Goal: Task Accomplishment & Management: Manage account settings

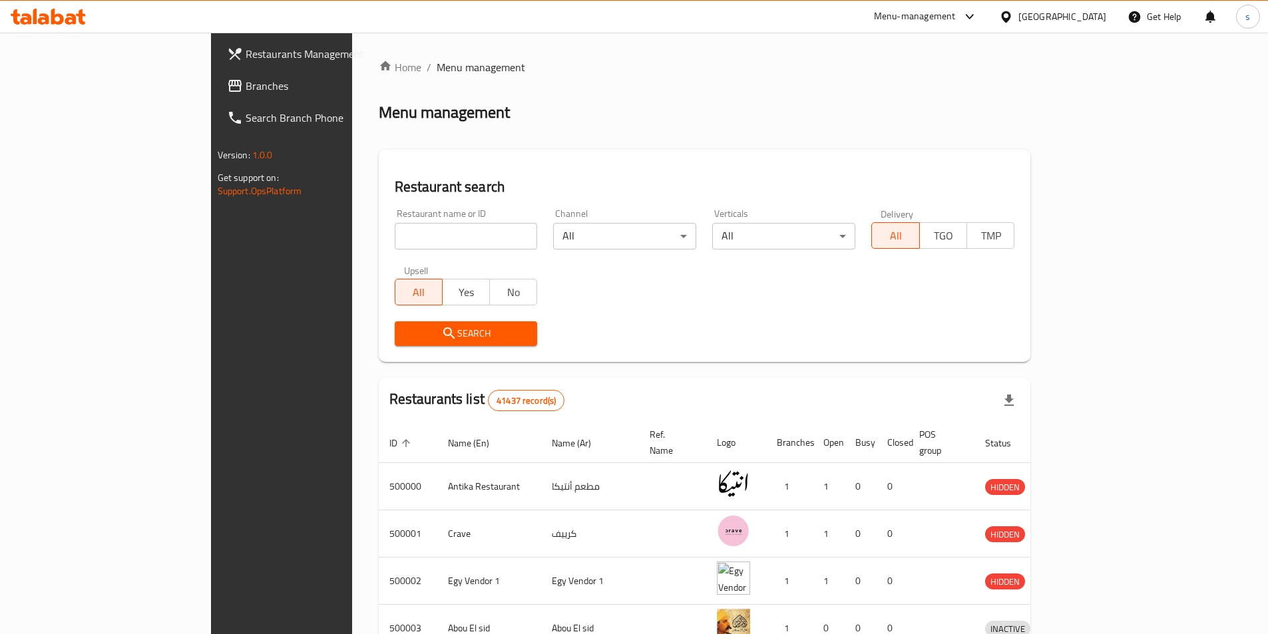
click at [1156, 19] on div "Get Help" at bounding box center [1155, 17] width 54 height 32
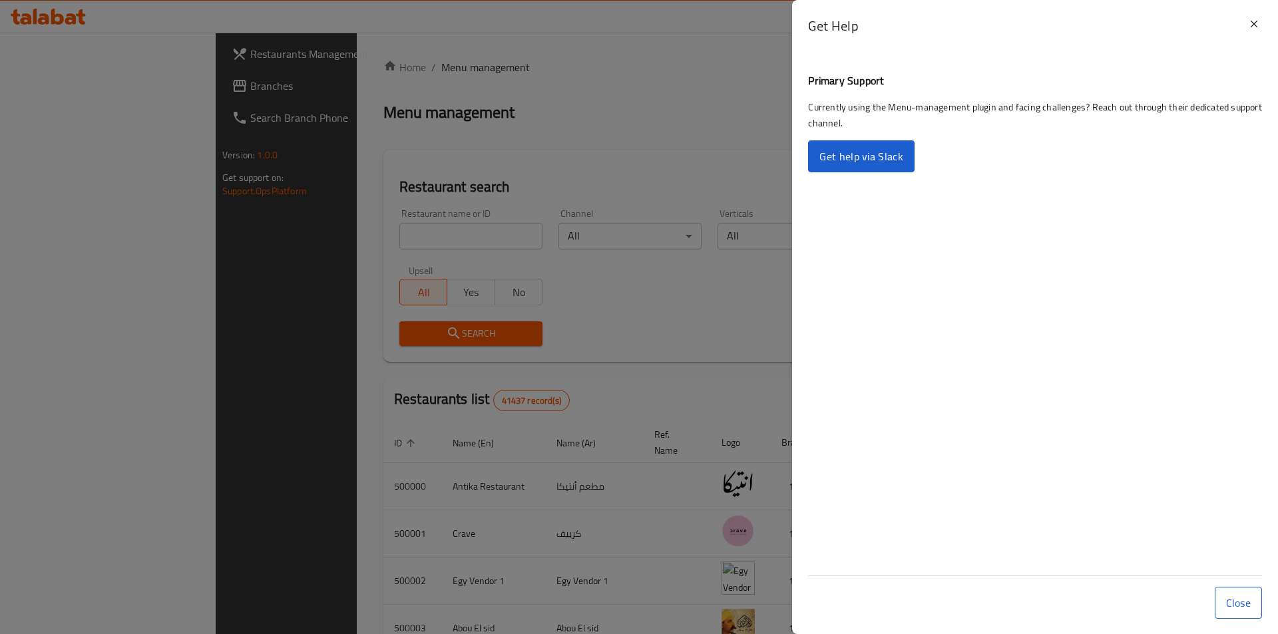
click at [1111, 11] on div "Get Help" at bounding box center [1035, 31] width 486 height 62
click at [1250, 30] on icon at bounding box center [1254, 24] width 16 height 16
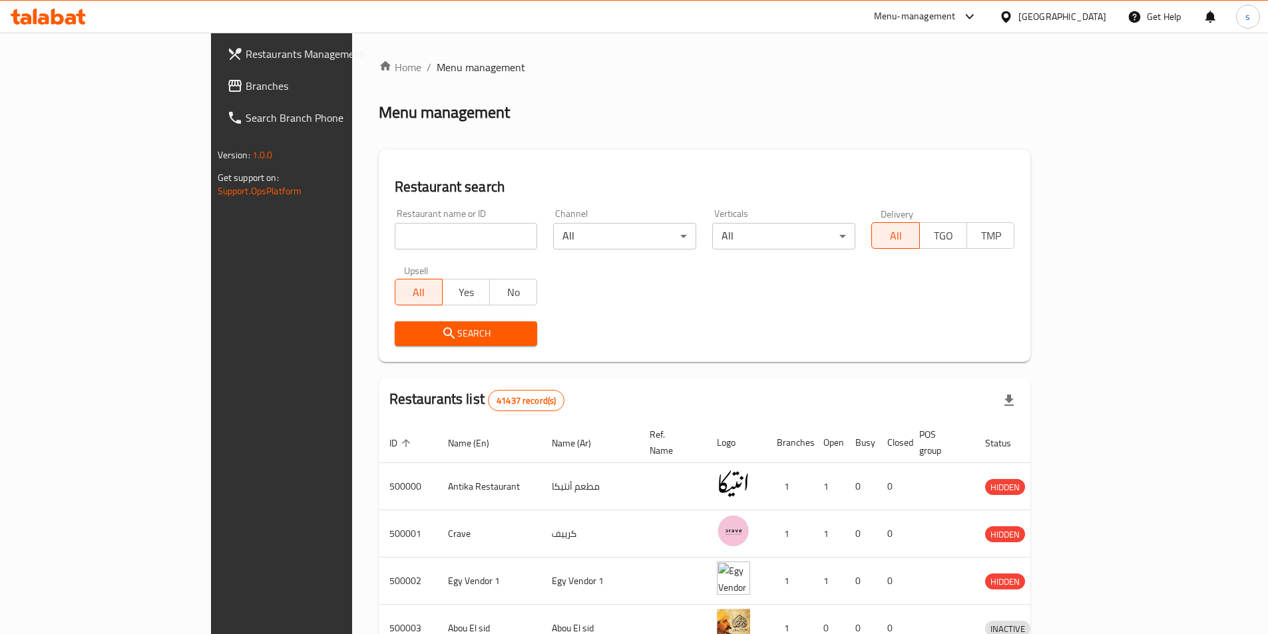
click at [1096, 21] on div "[GEOGRAPHIC_DATA]" at bounding box center [1063, 16] width 88 height 15
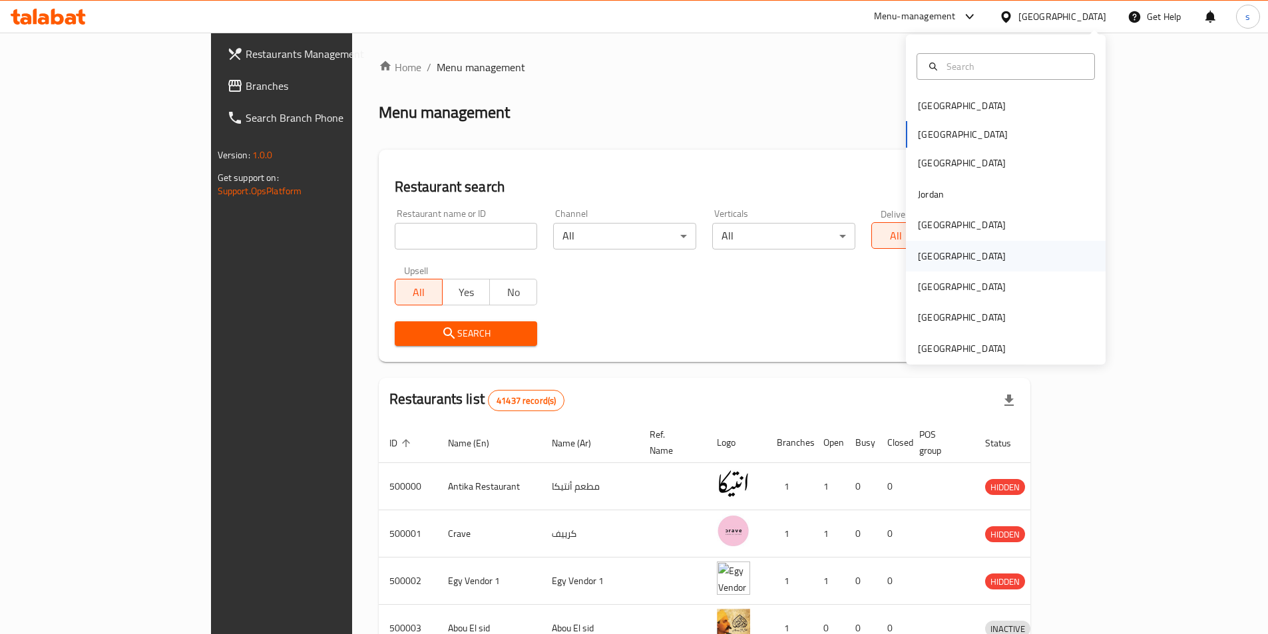
click at [951, 268] on div "[GEOGRAPHIC_DATA]" at bounding box center [1006, 256] width 200 height 31
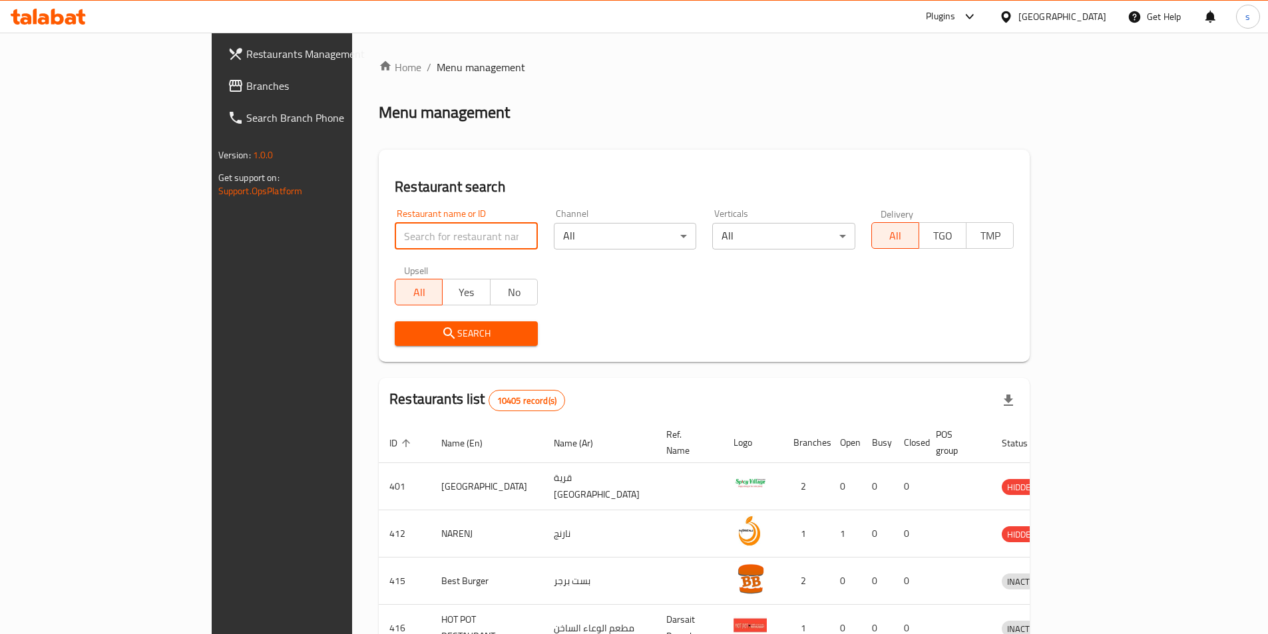
click at [395, 232] on input "search" at bounding box center [466, 236] width 143 height 27
paste input "780233"
type input "780233"
click at [217, 97] on link "Branches" at bounding box center [320, 86] width 206 height 32
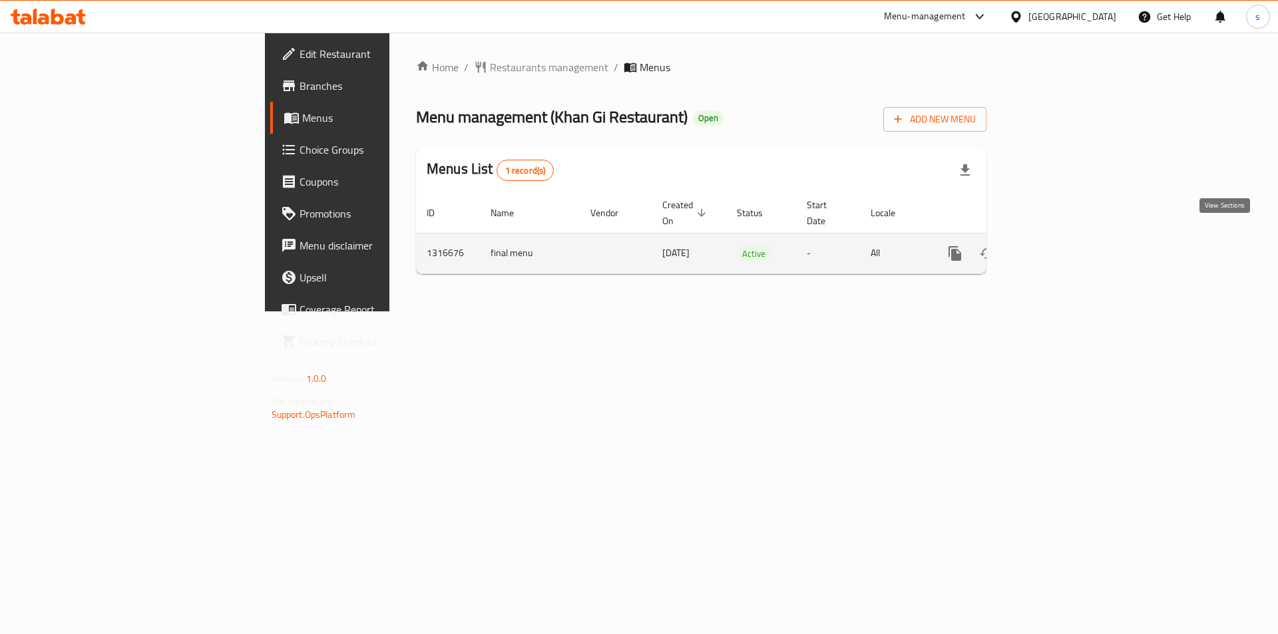
click at [1059, 246] on icon "enhanced table" at bounding box center [1051, 254] width 16 height 16
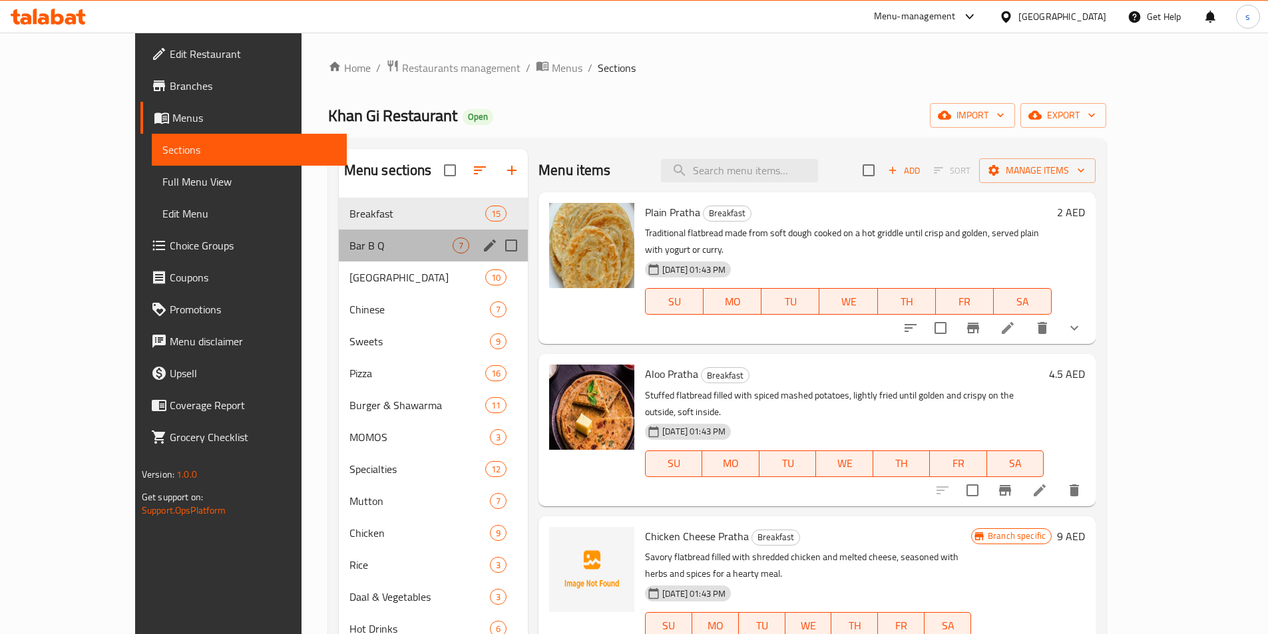
click at [339, 260] on div "Bar B Q 7" at bounding box center [433, 246] width 189 height 32
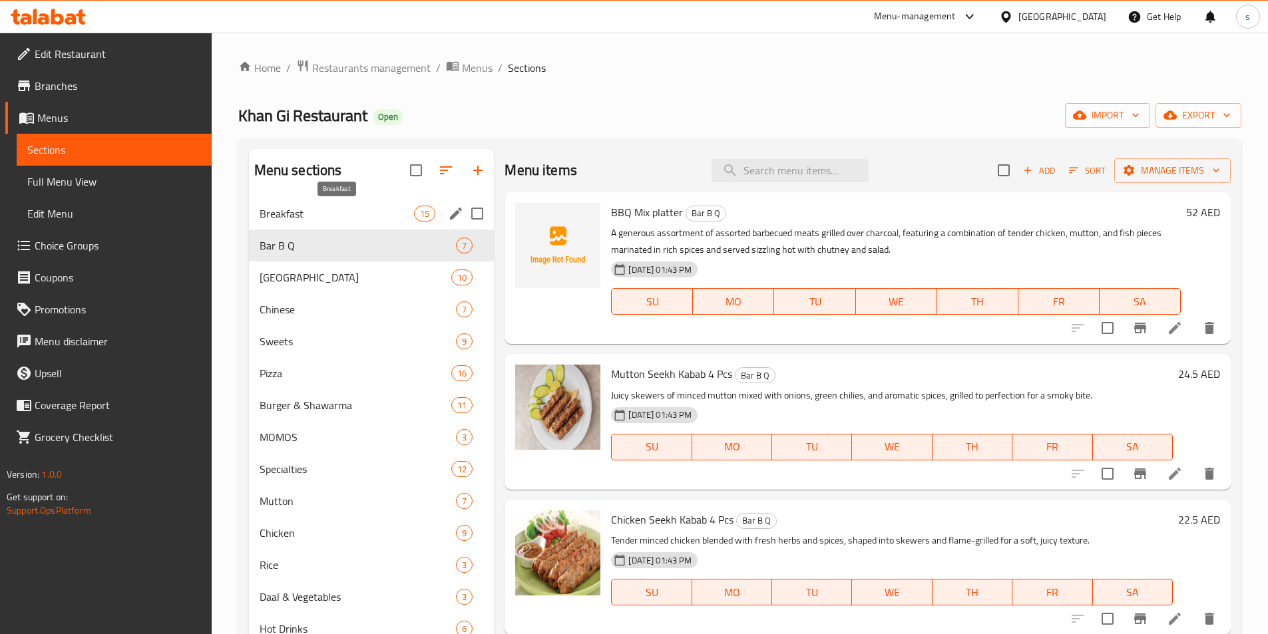
click at [326, 208] on span "Breakfast" at bounding box center [337, 214] width 155 height 16
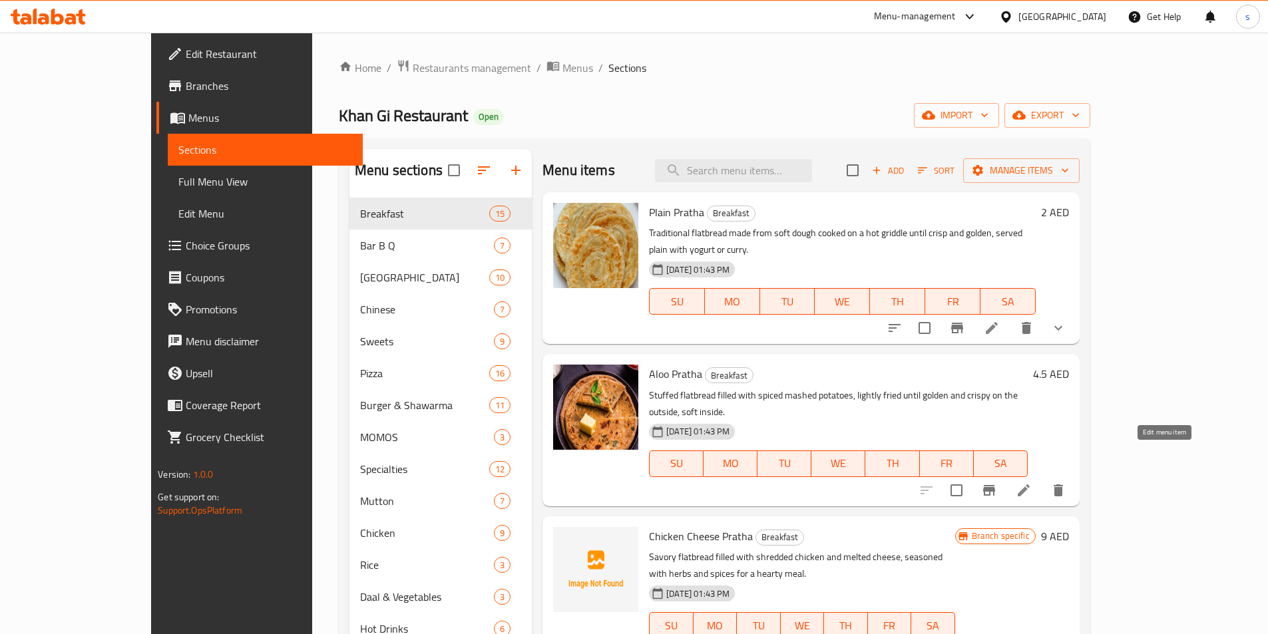
click at [1032, 483] on icon at bounding box center [1024, 491] width 16 height 16
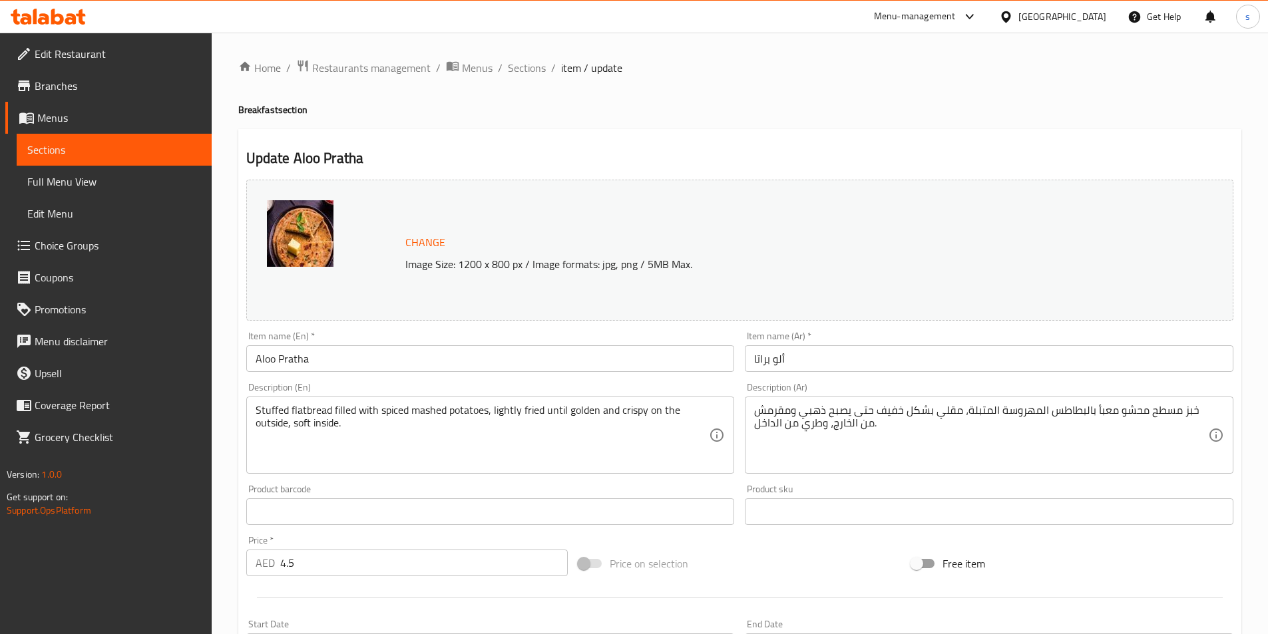
scroll to position [67, 0]
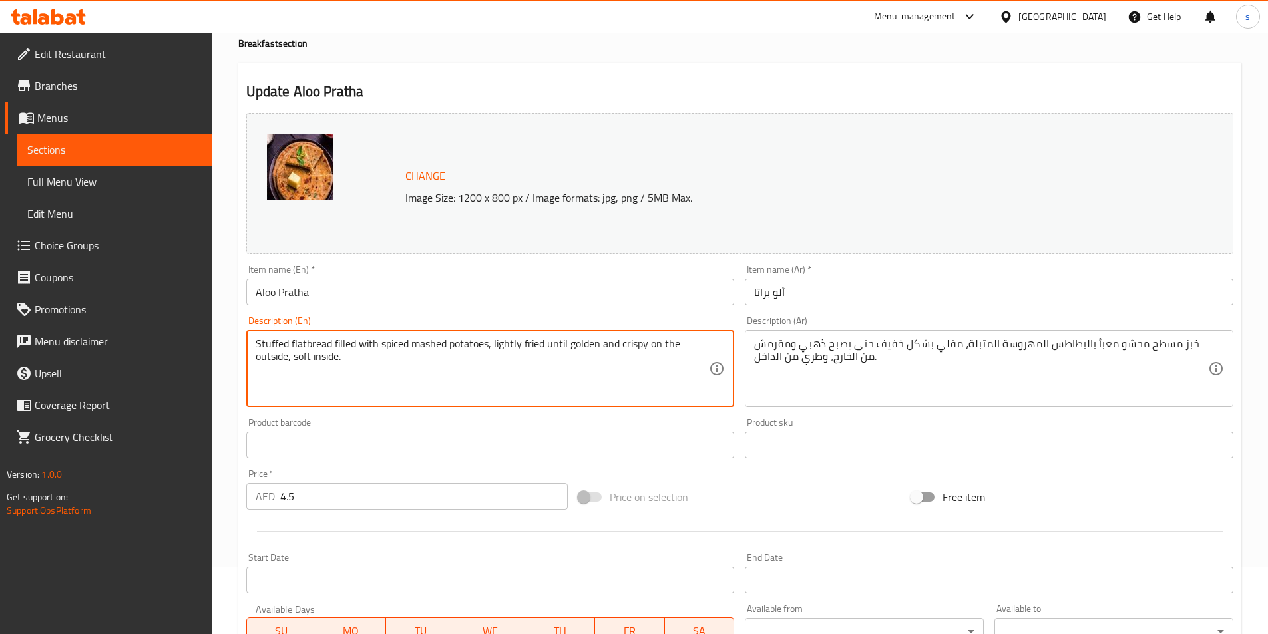
drag, startPoint x: 545, startPoint y: 344, endPoint x: 491, endPoint y: 350, distance: 54.2
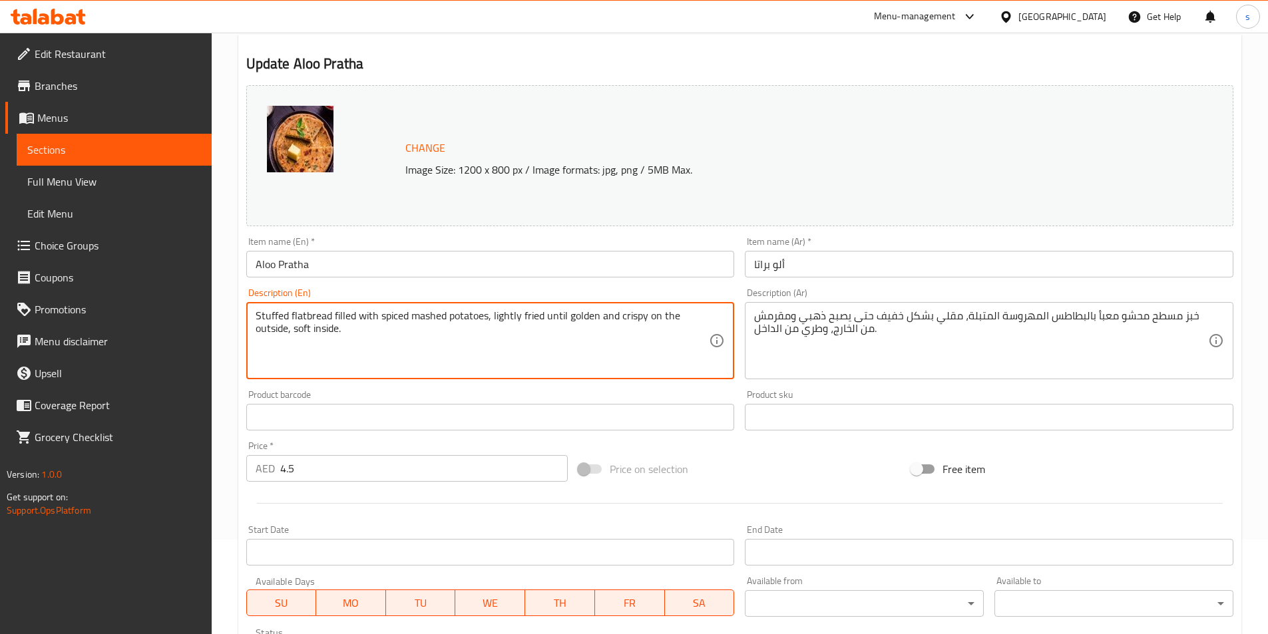
scroll to position [0, 0]
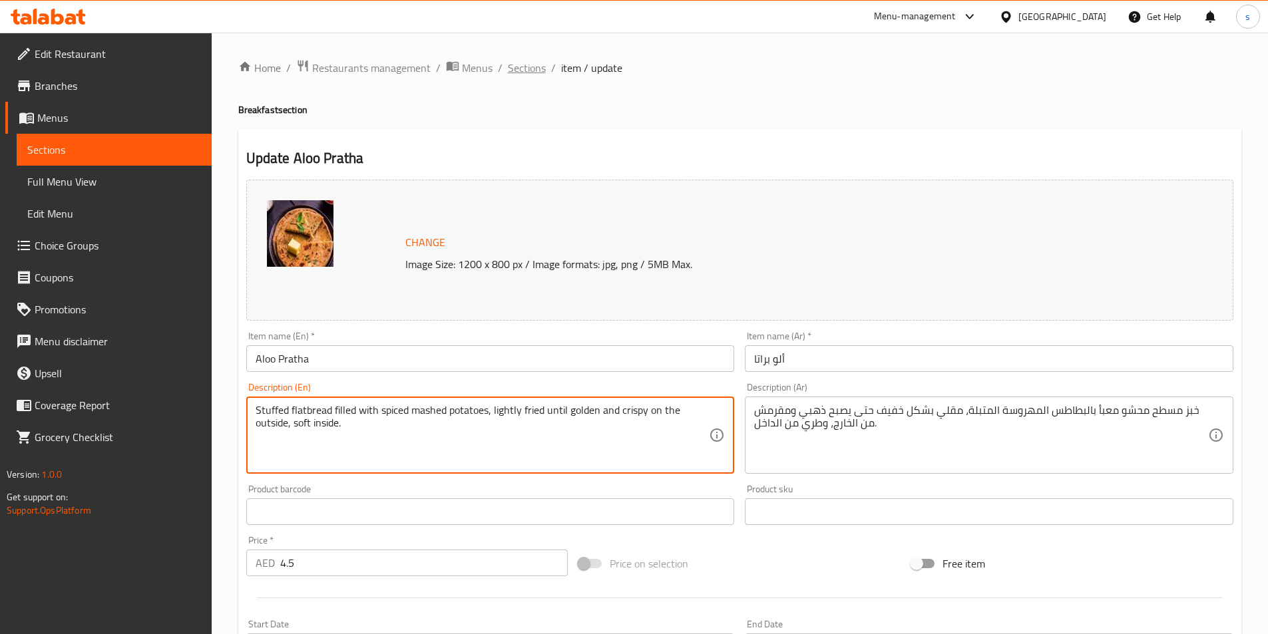
click at [524, 76] on span "Sections" at bounding box center [527, 68] width 38 height 16
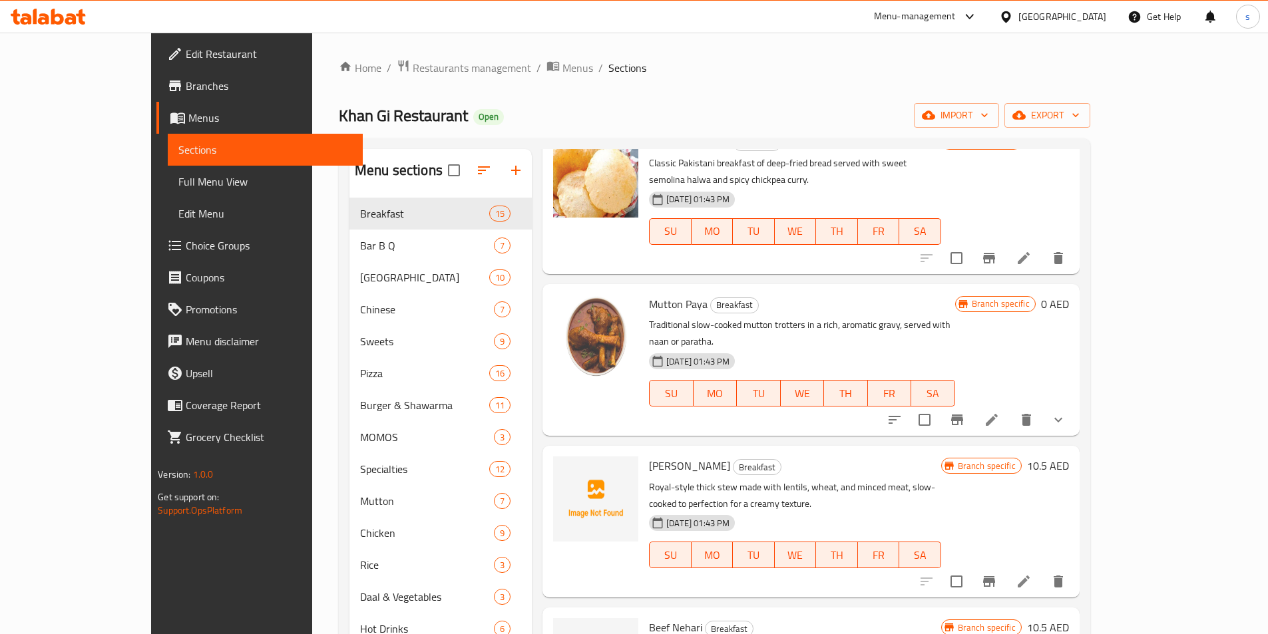
scroll to position [799, 0]
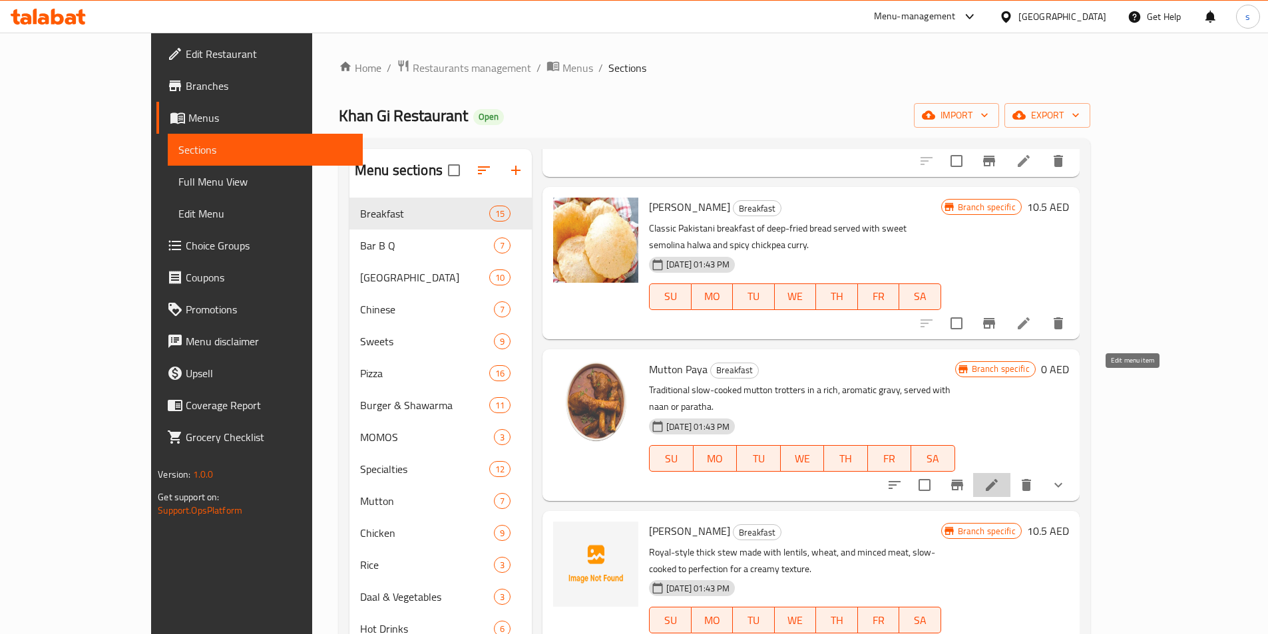
click at [1000, 477] on icon at bounding box center [992, 485] width 16 height 16
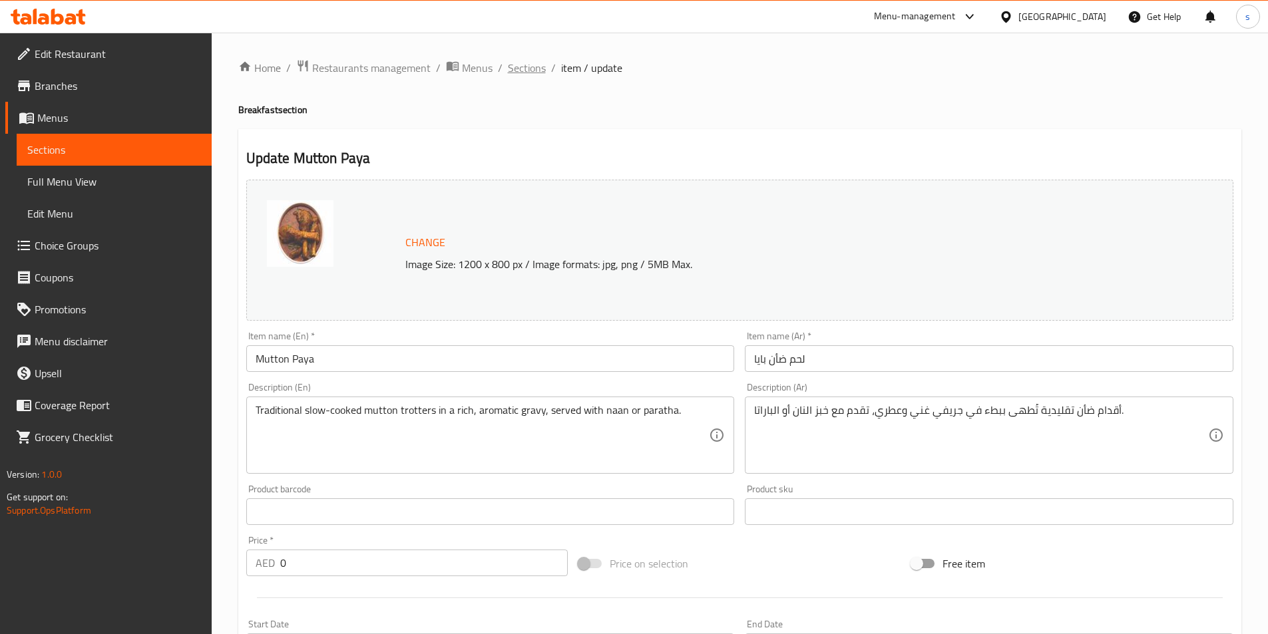
click at [517, 70] on span "Sections" at bounding box center [527, 68] width 38 height 16
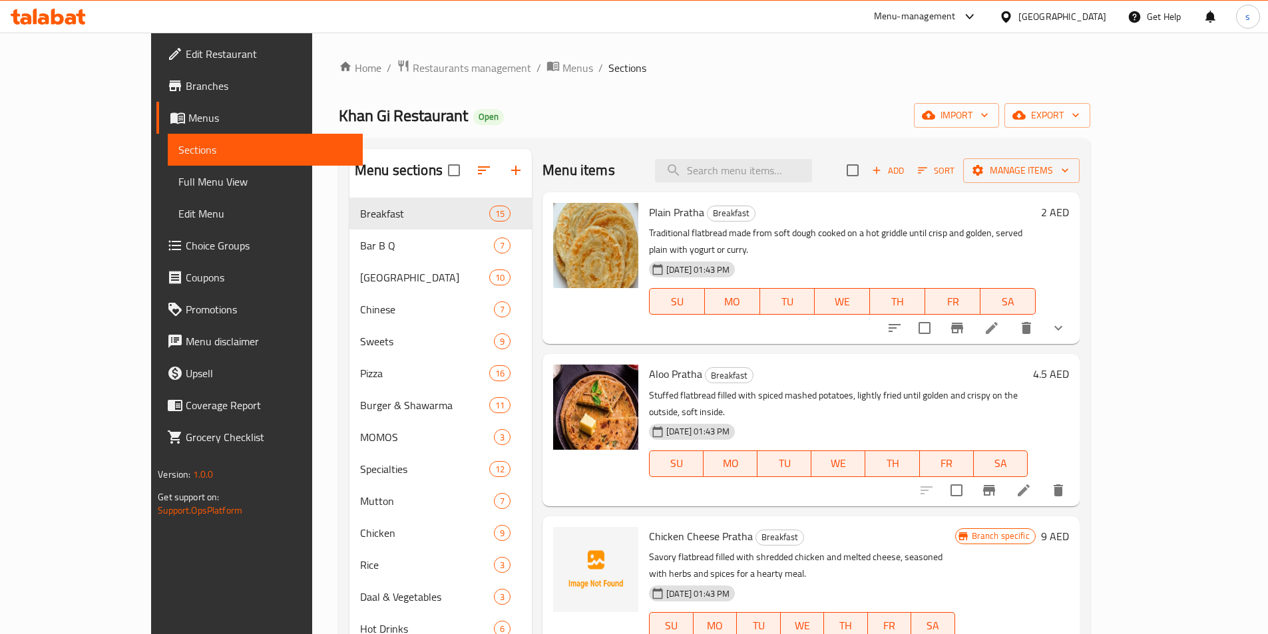
click at [775, 107] on div "Khan Gi Restaurant Open import export" at bounding box center [715, 115] width 752 height 25
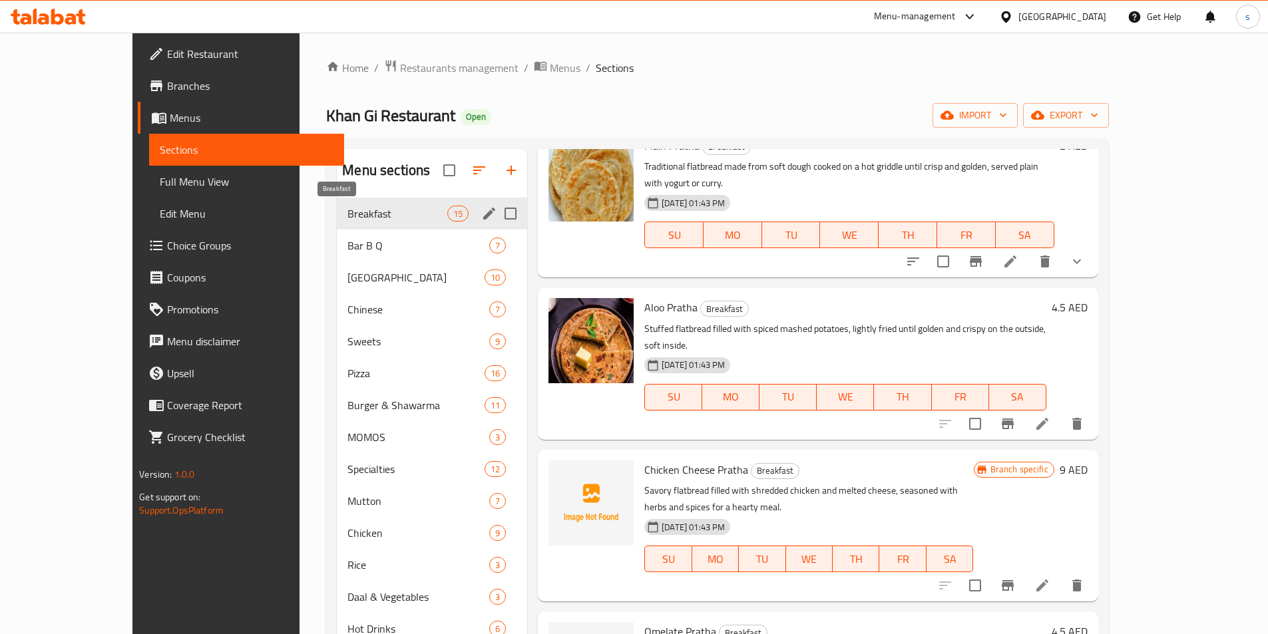
click at [377, 216] on span "Breakfast" at bounding box center [398, 214] width 100 height 16
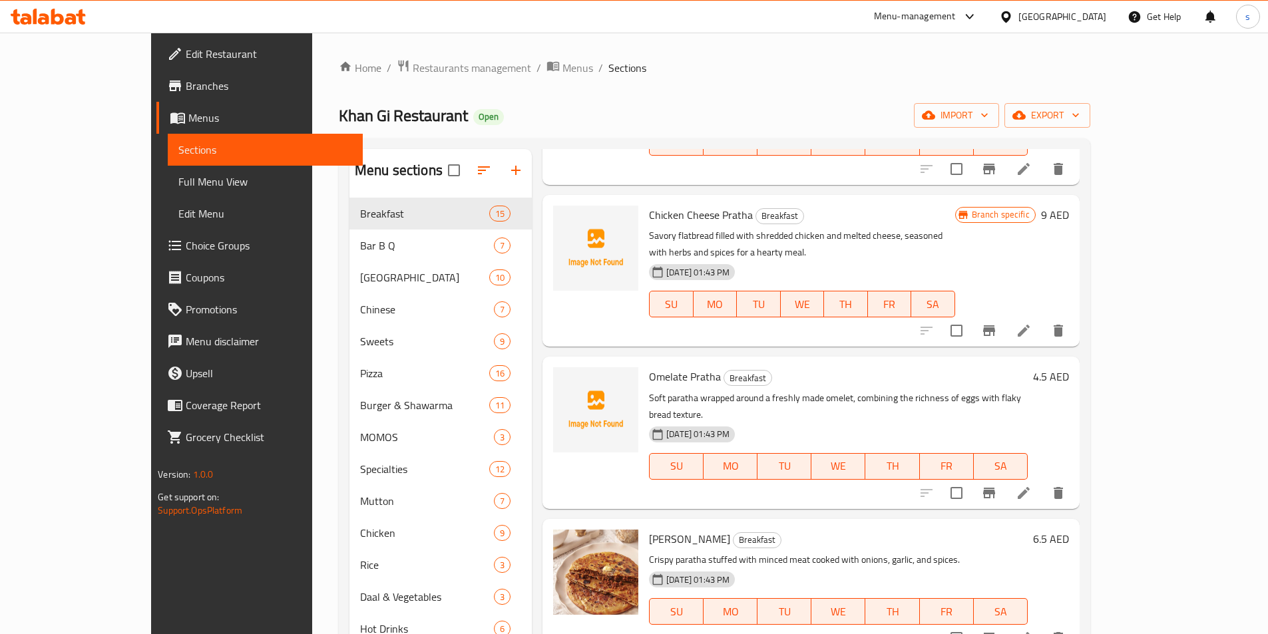
scroll to position [200, 0]
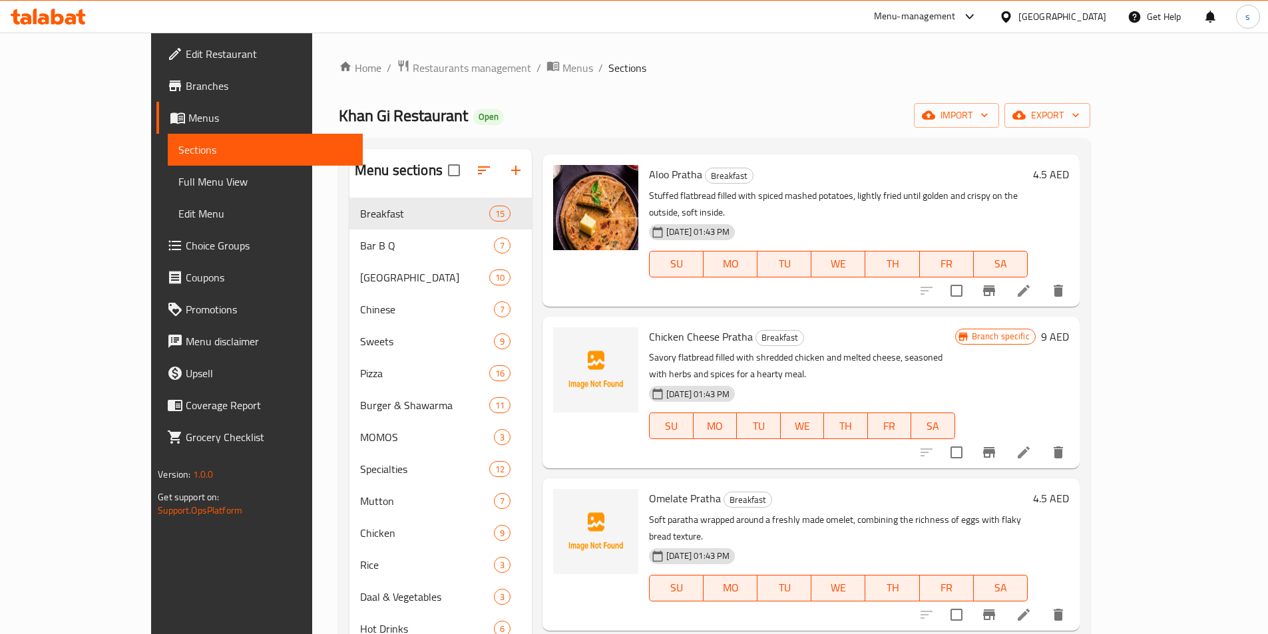
click at [178, 188] on span "Full Menu View" at bounding box center [265, 182] width 174 height 16
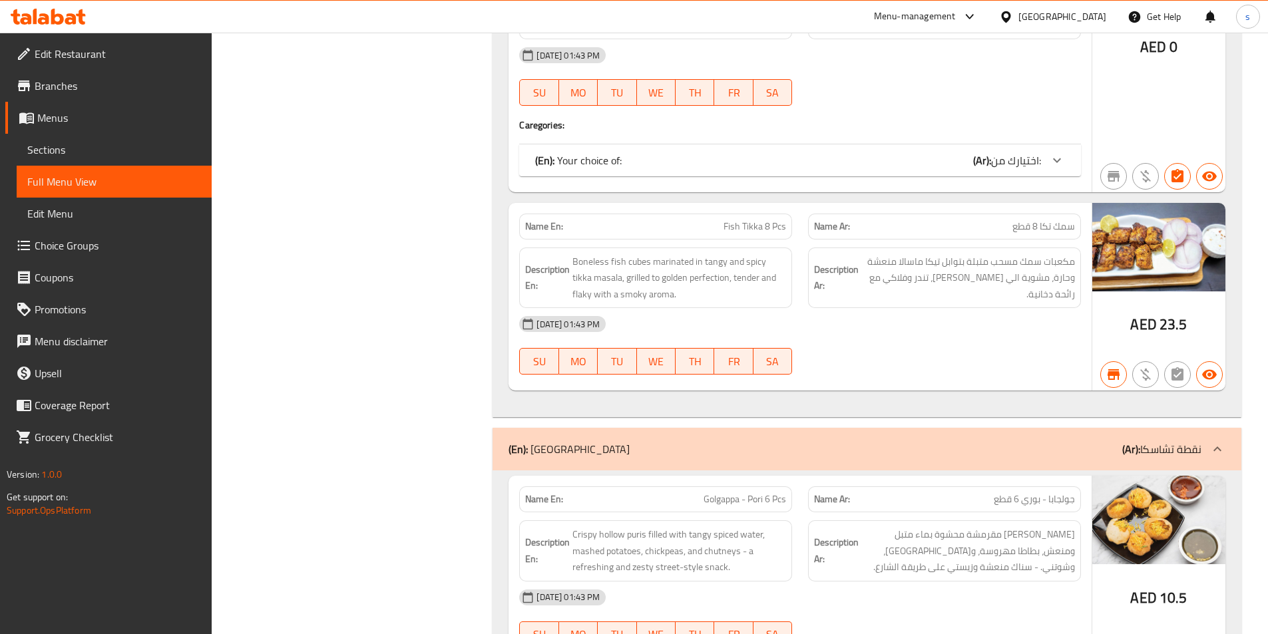
scroll to position [4558, 0]
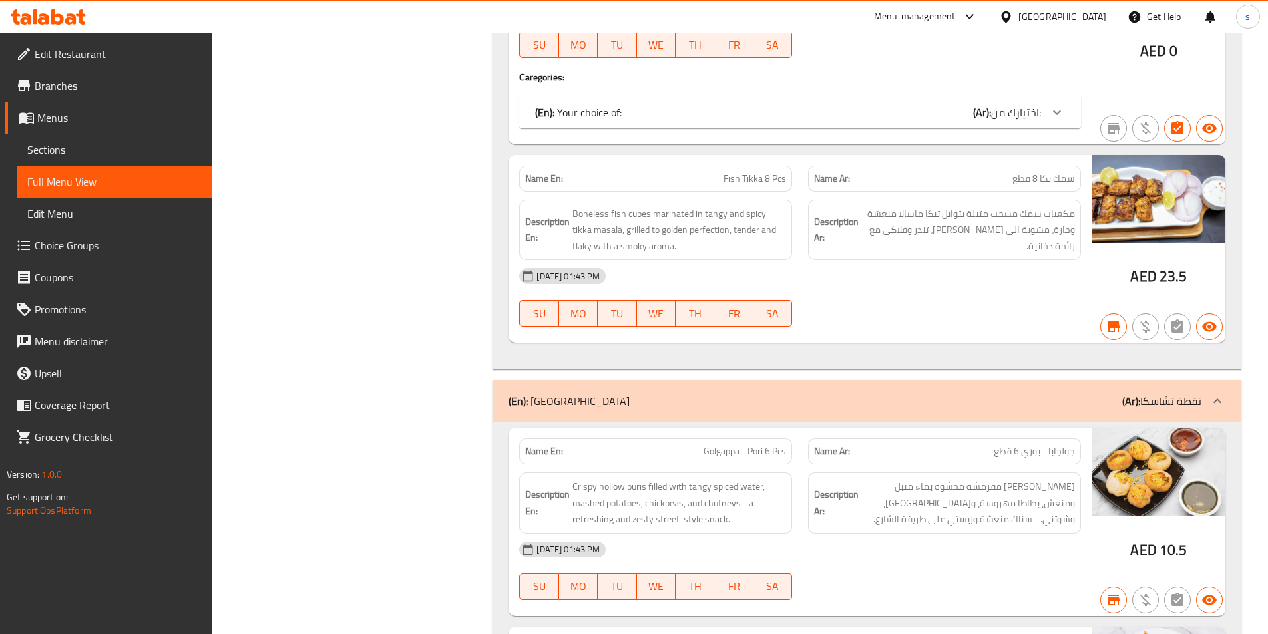
scroll to position [0, 0]
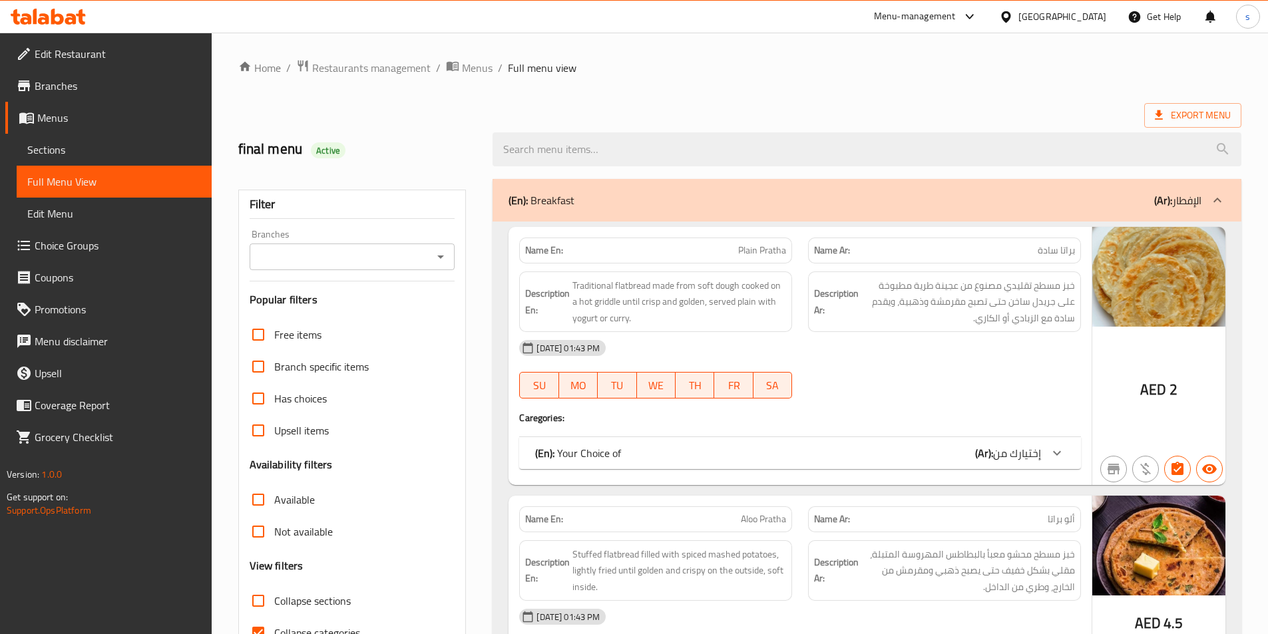
click at [116, 152] on span "Sections" at bounding box center [114, 150] width 174 height 16
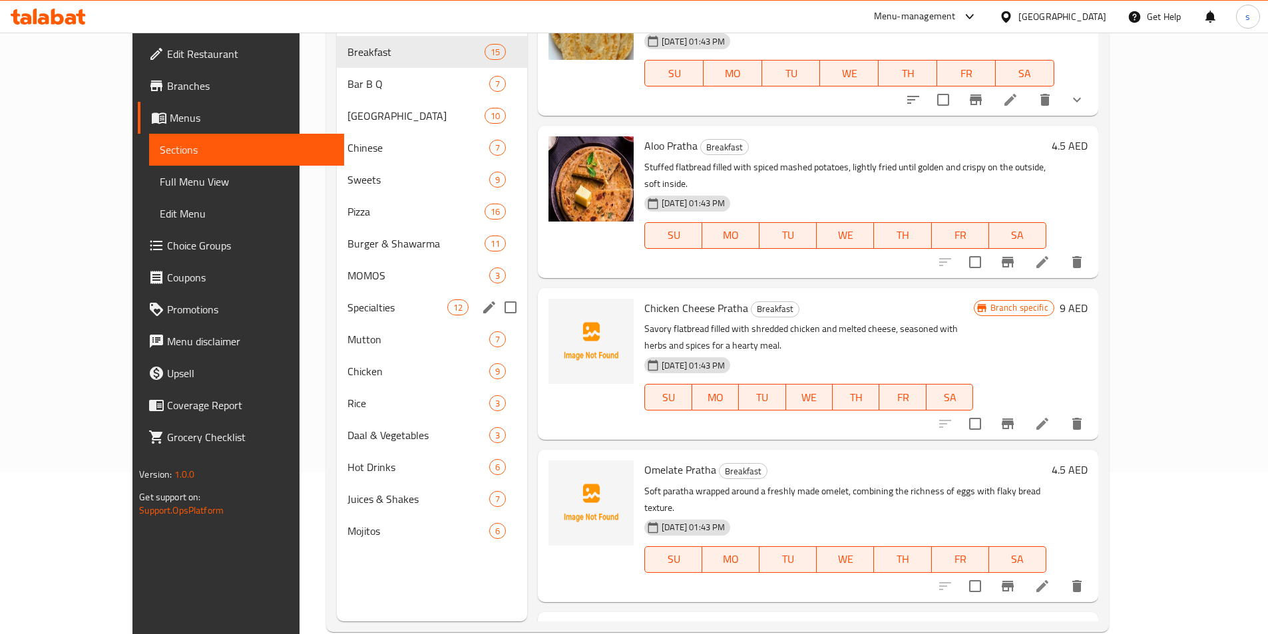
scroll to position [186, 0]
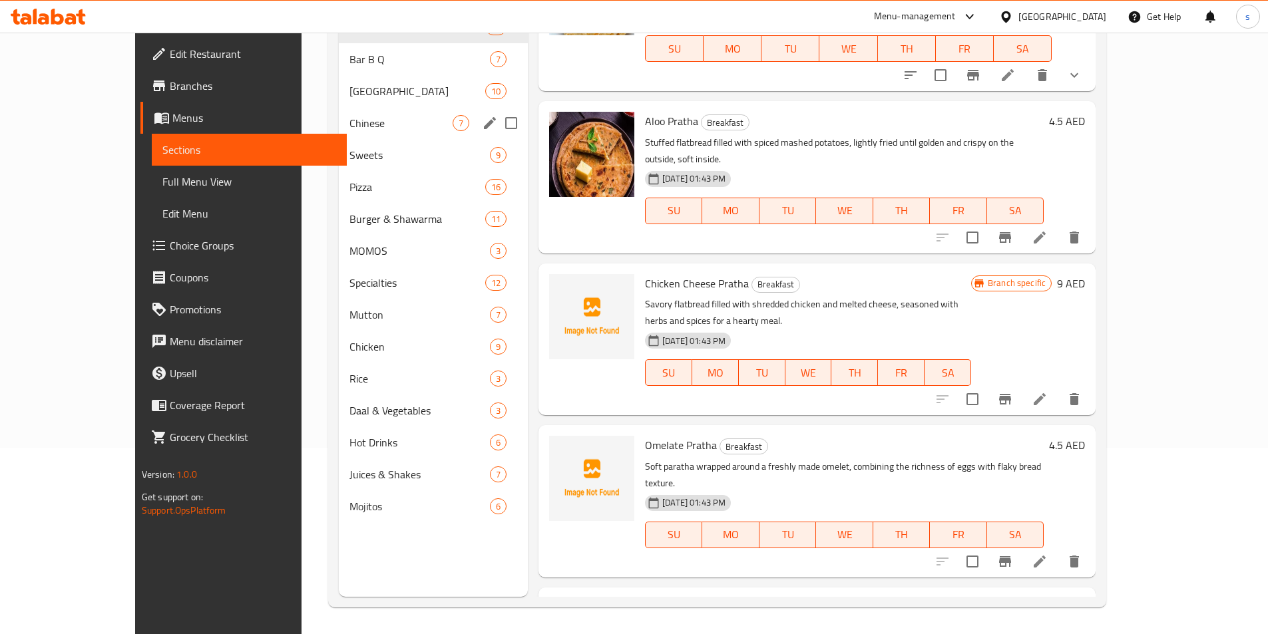
click at [350, 93] on span "Chaska Point" at bounding box center [418, 91] width 136 height 16
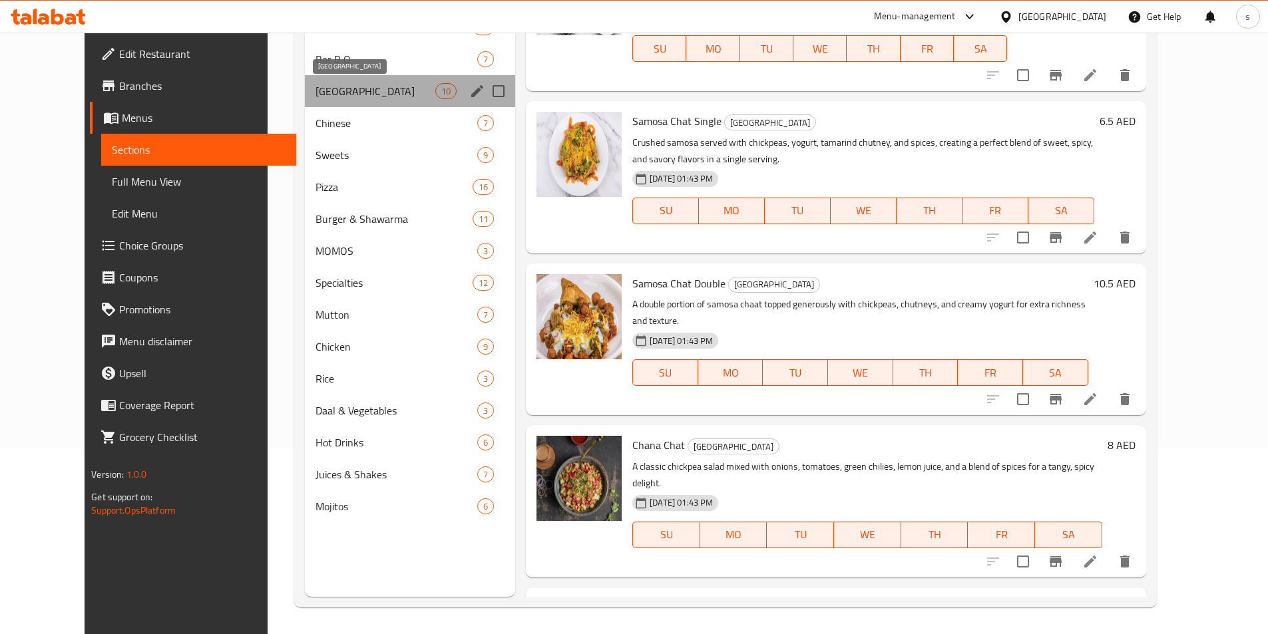
click at [382, 85] on span "Chaska Point" at bounding box center [376, 91] width 120 height 16
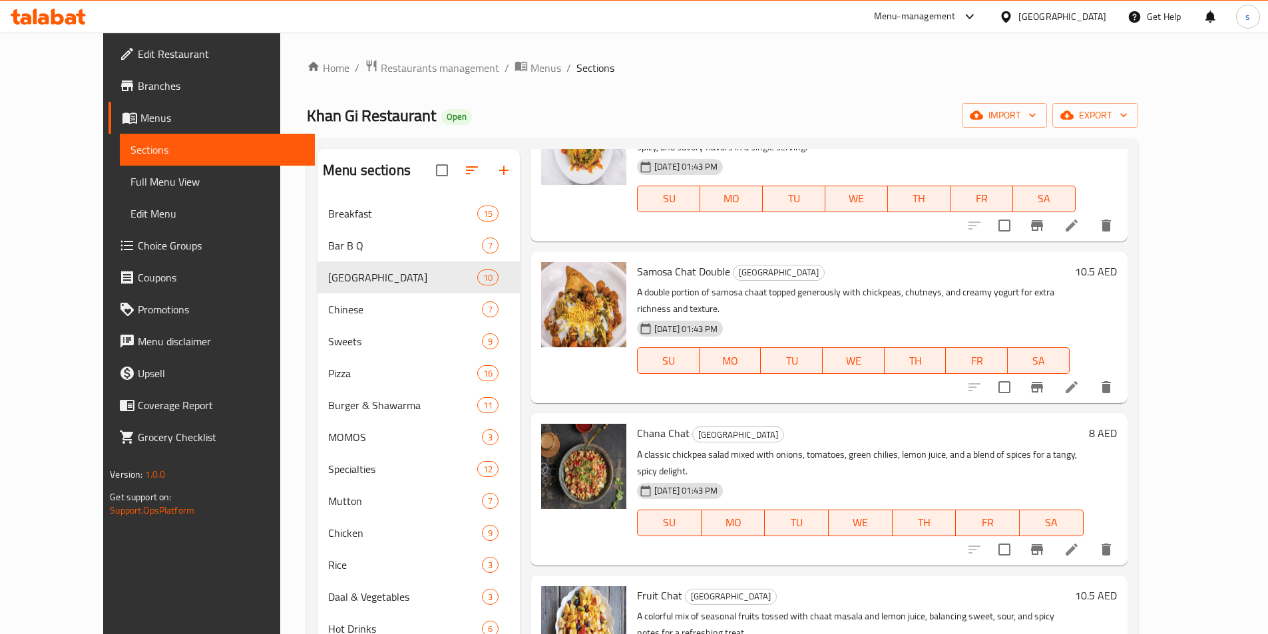
scroll to position [266, 0]
click at [1080, 378] on icon at bounding box center [1072, 386] width 16 height 16
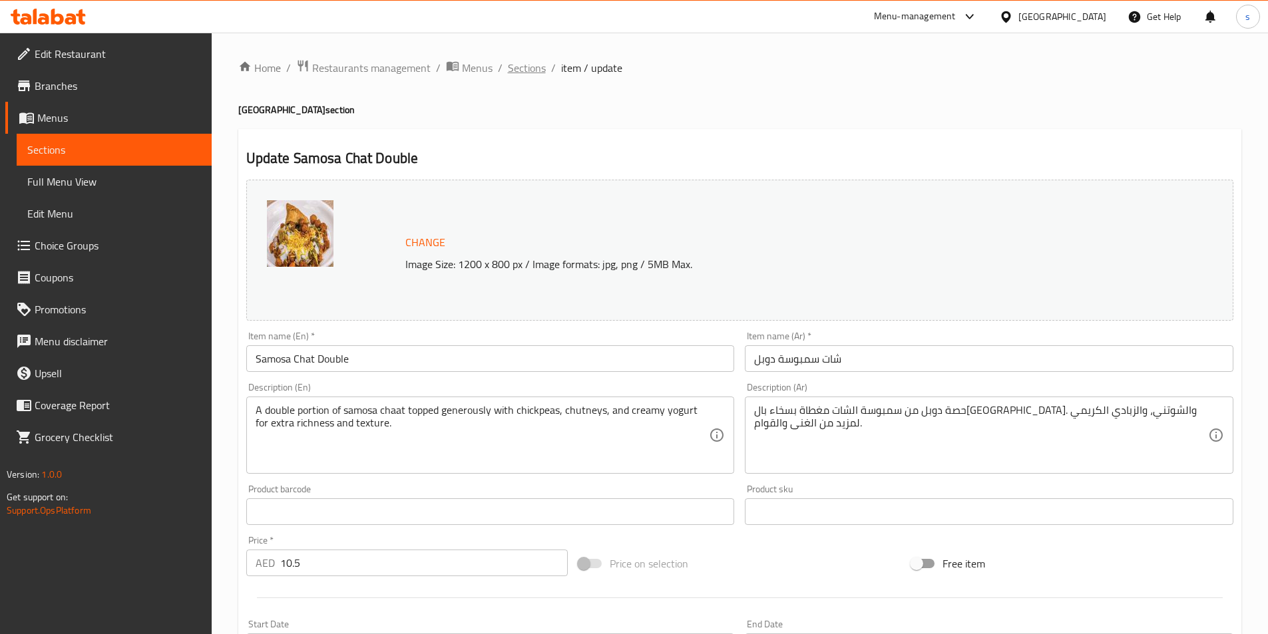
click at [537, 69] on span "Sections" at bounding box center [527, 68] width 38 height 16
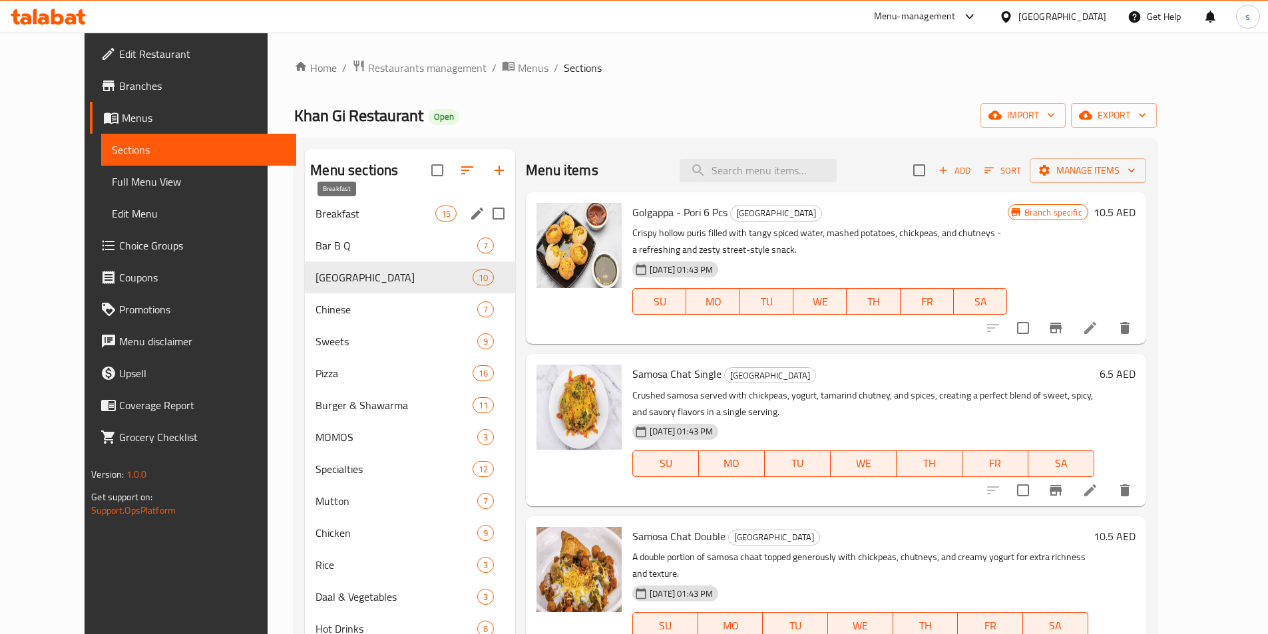
click at [360, 212] on span "Breakfast" at bounding box center [376, 214] width 120 height 16
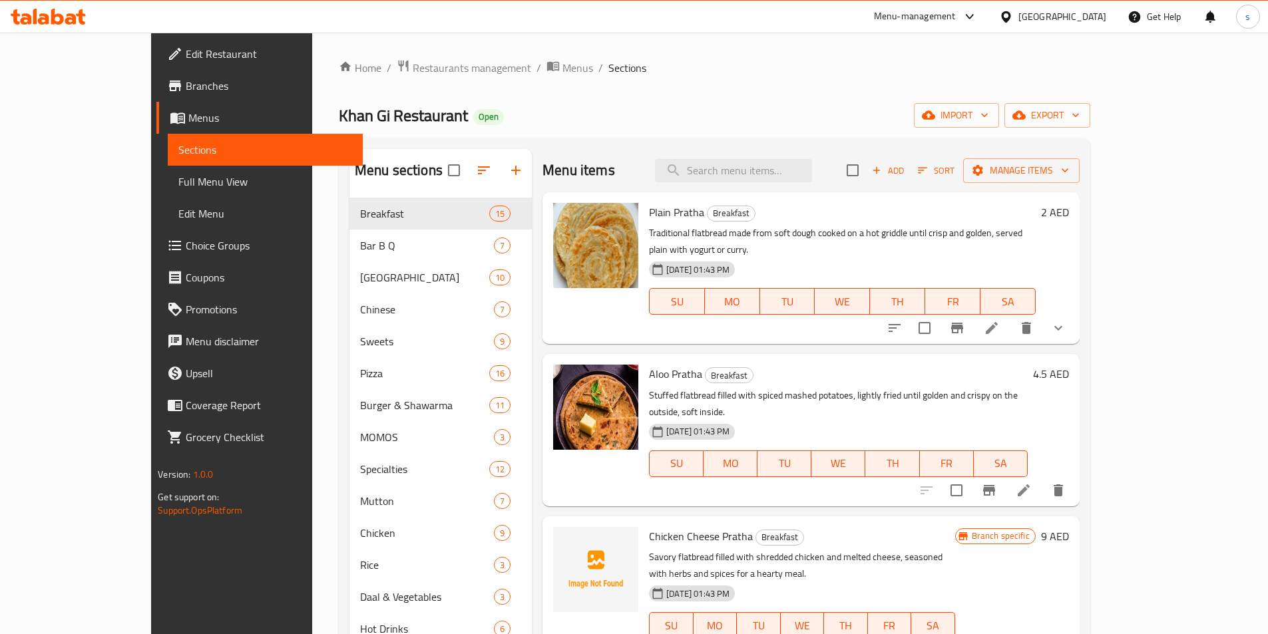
click at [1043, 479] on li at bounding box center [1023, 491] width 37 height 24
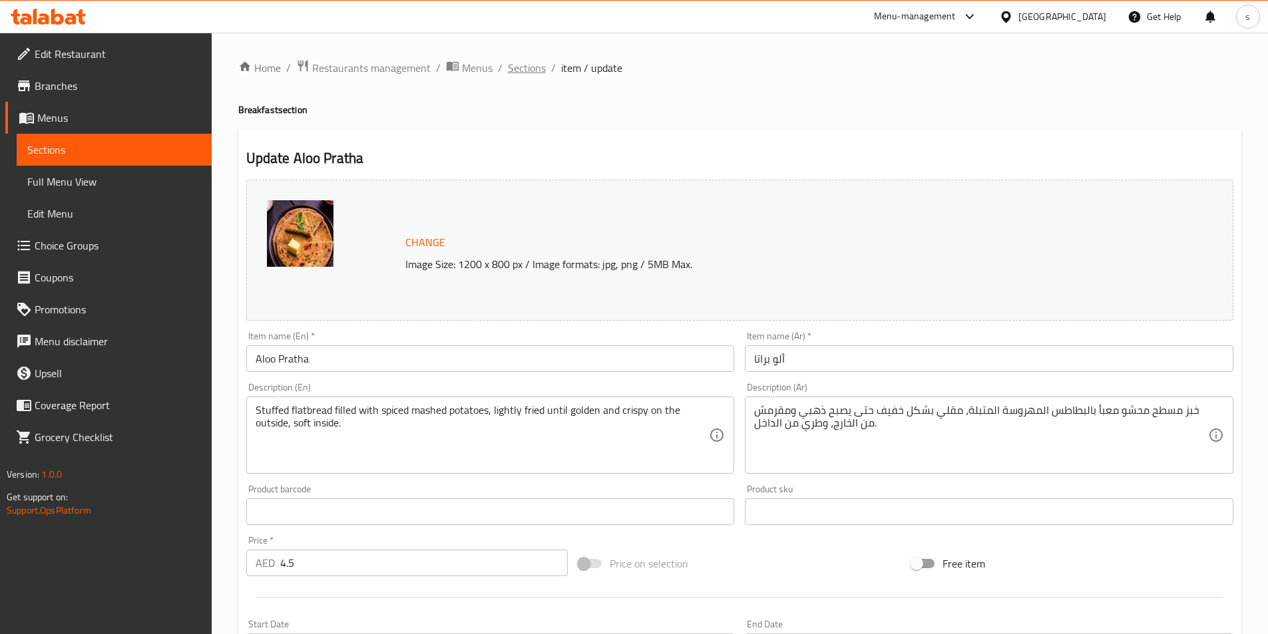
click at [535, 61] on span "Sections" at bounding box center [527, 68] width 38 height 16
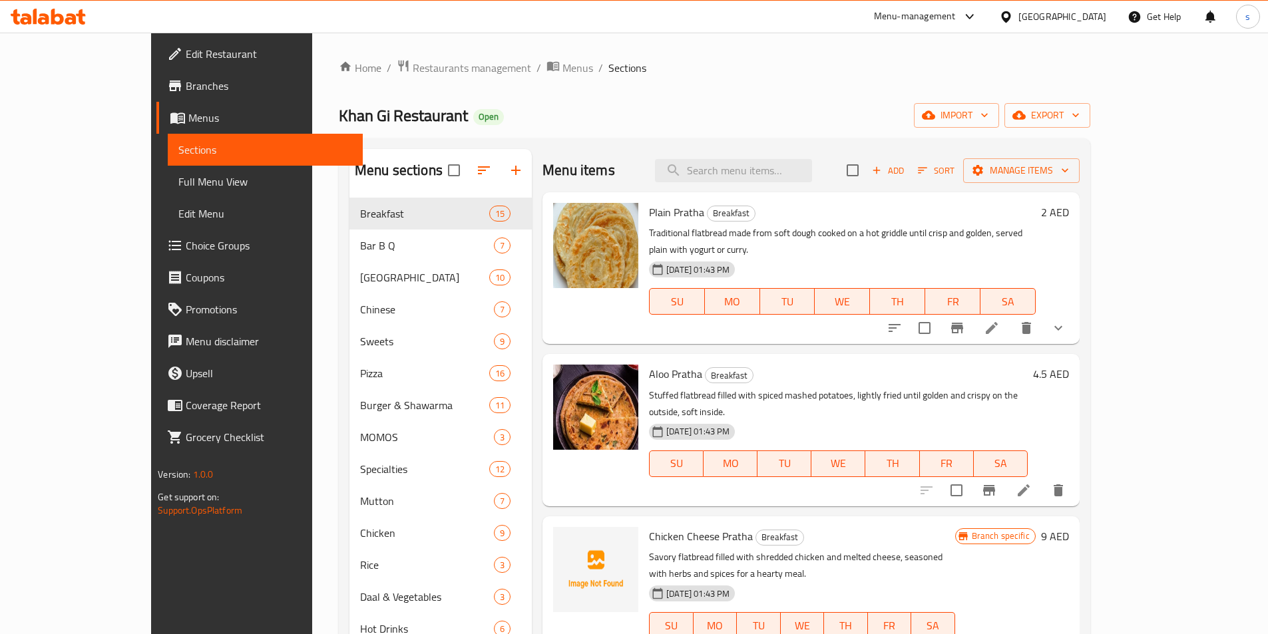
scroll to position [186, 0]
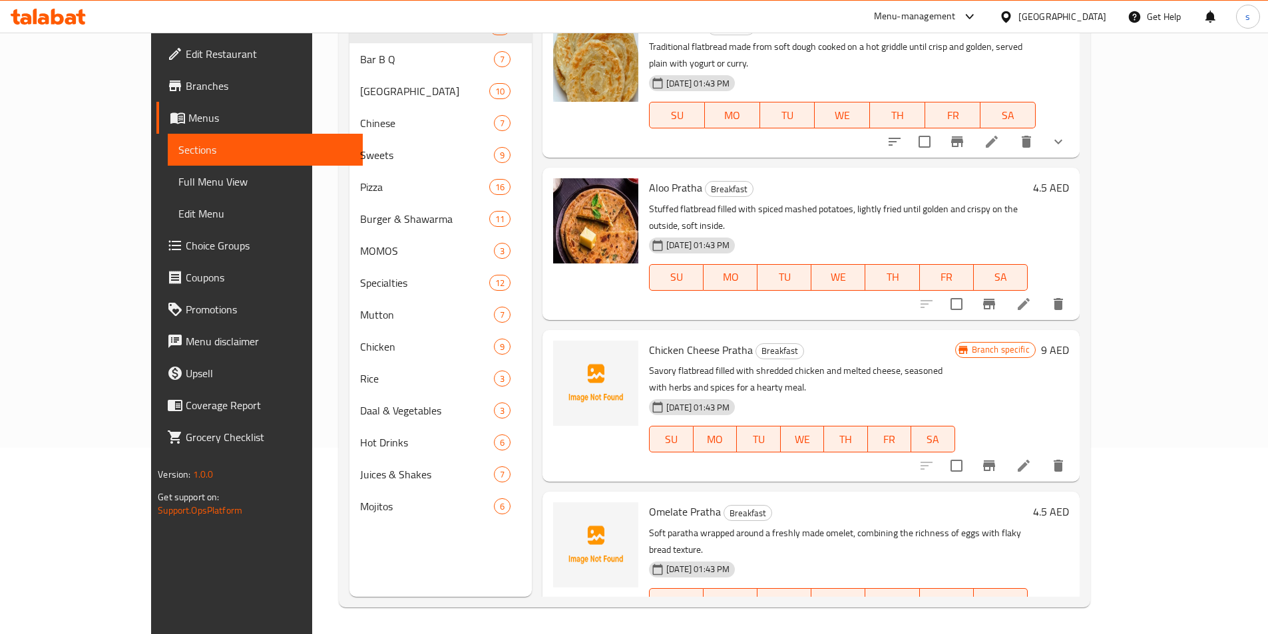
click at [1032, 620] on icon at bounding box center [1024, 628] width 16 height 16
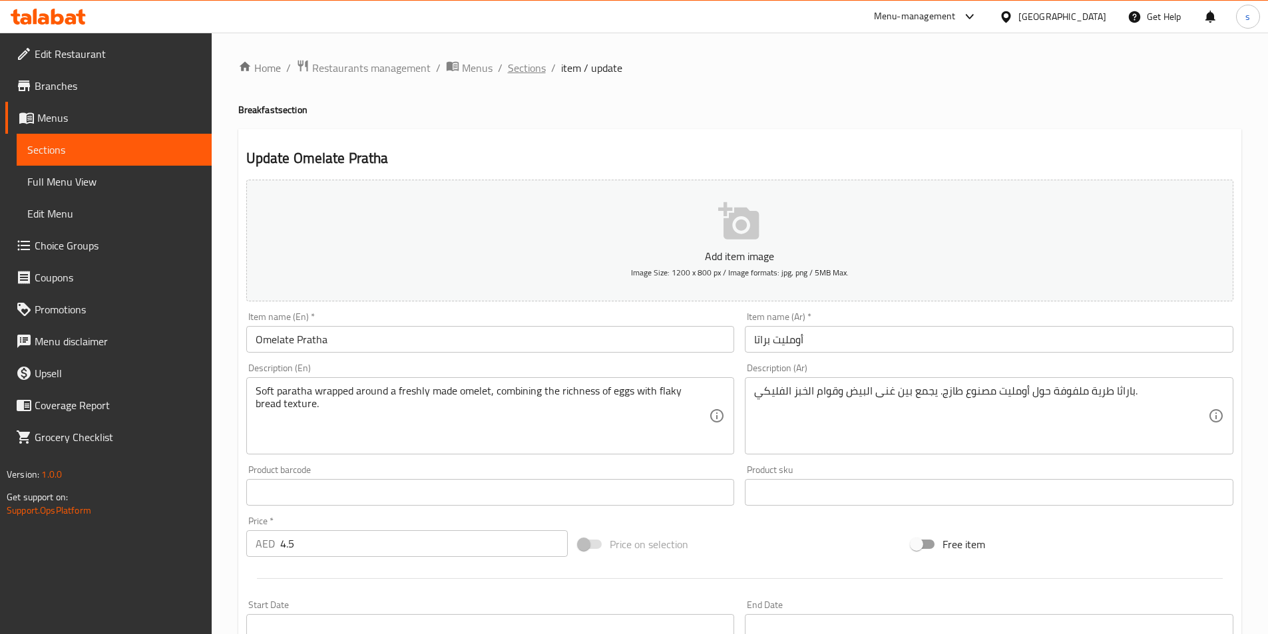
click at [520, 72] on span "Sections" at bounding box center [527, 68] width 38 height 16
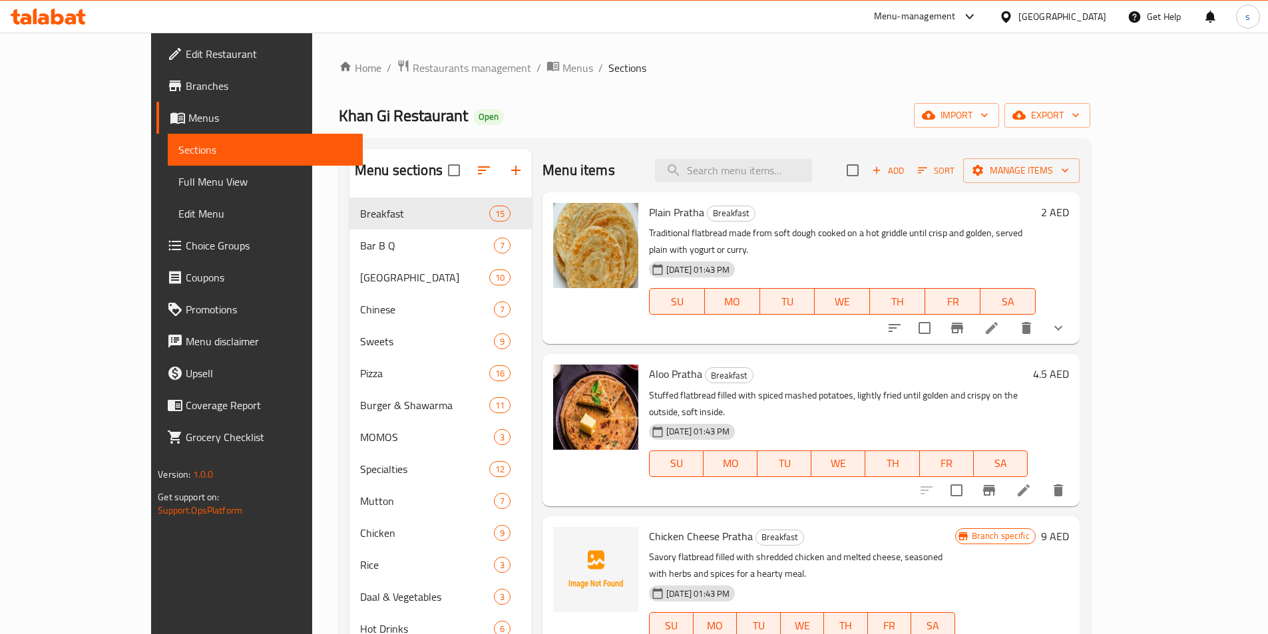
click at [178, 180] on span "Full Menu View" at bounding box center [265, 182] width 174 height 16
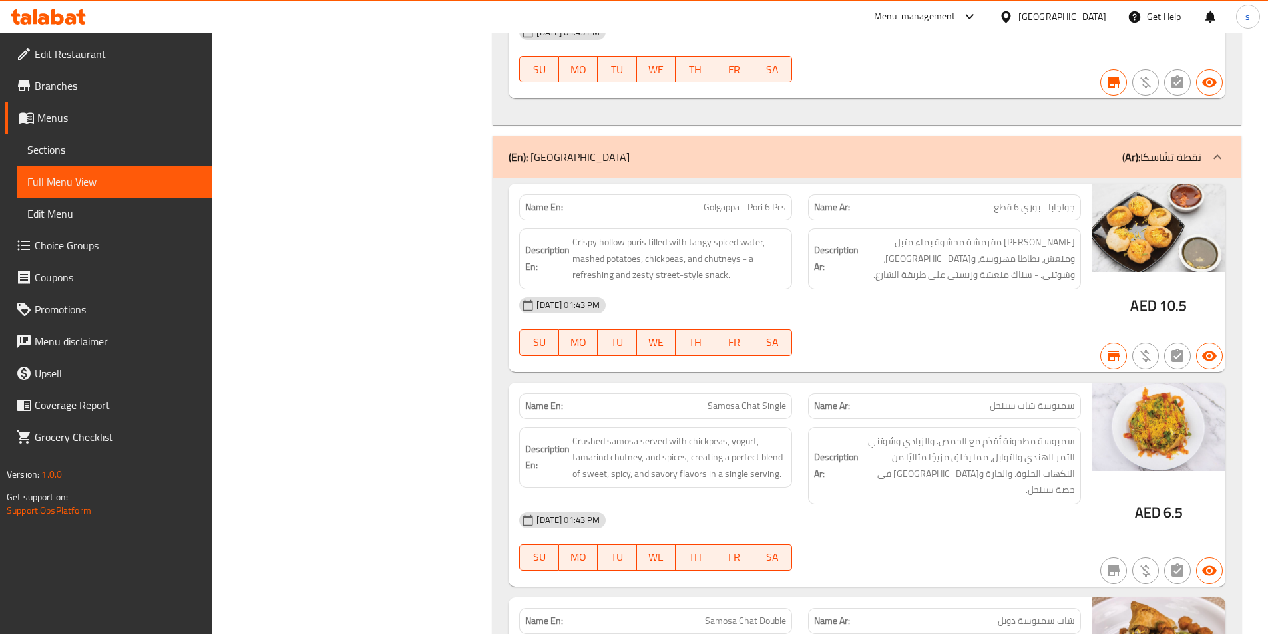
scroll to position [4651, 0]
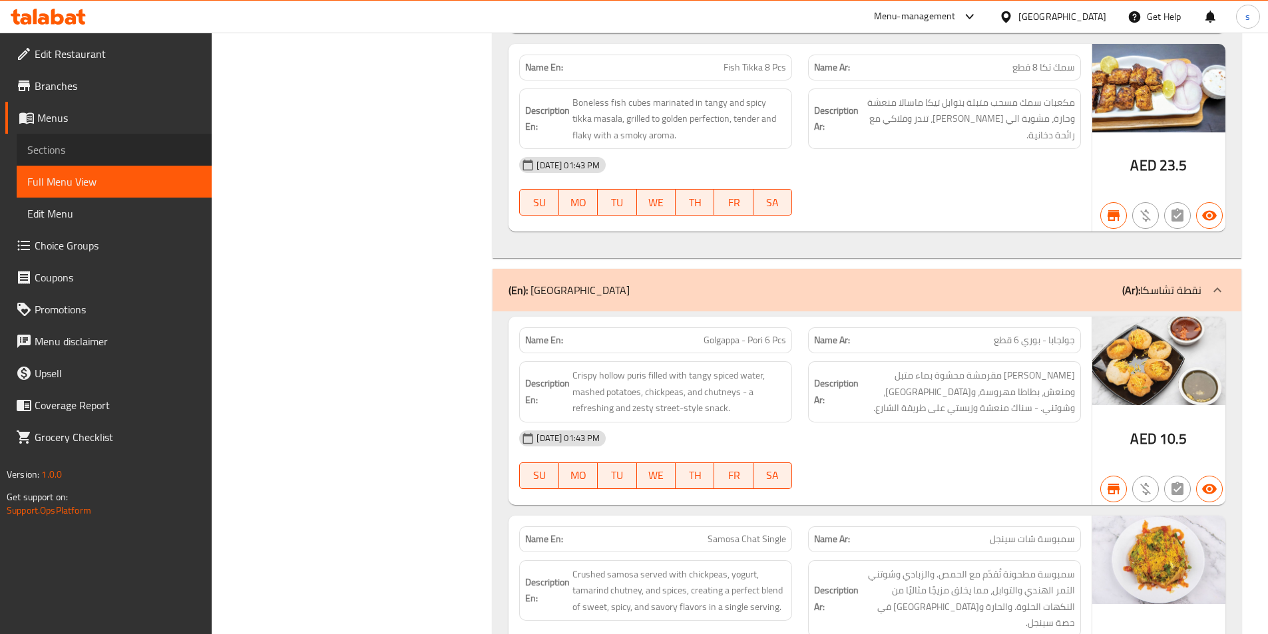
click at [53, 150] on span "Sections" at bounding box center [114, 150] width 174 height 16
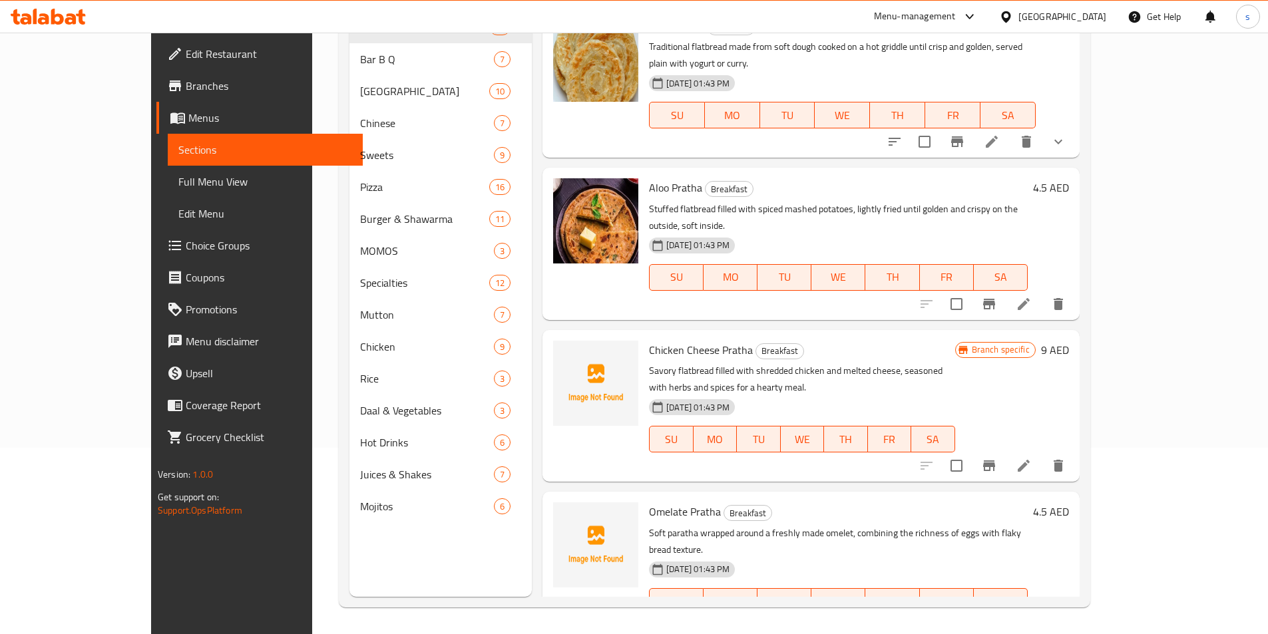
scroll to position [186, 0]
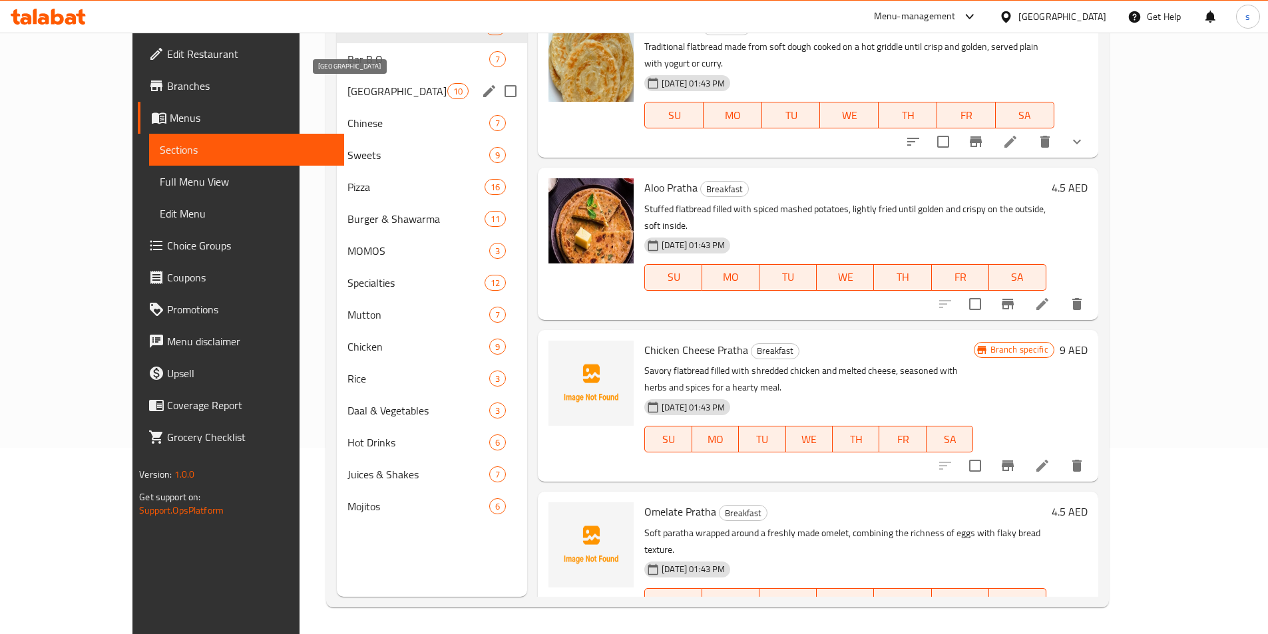
click at [348, 91] on span "Chaska Point" at bounding box center [398, 91] width 100 height 16
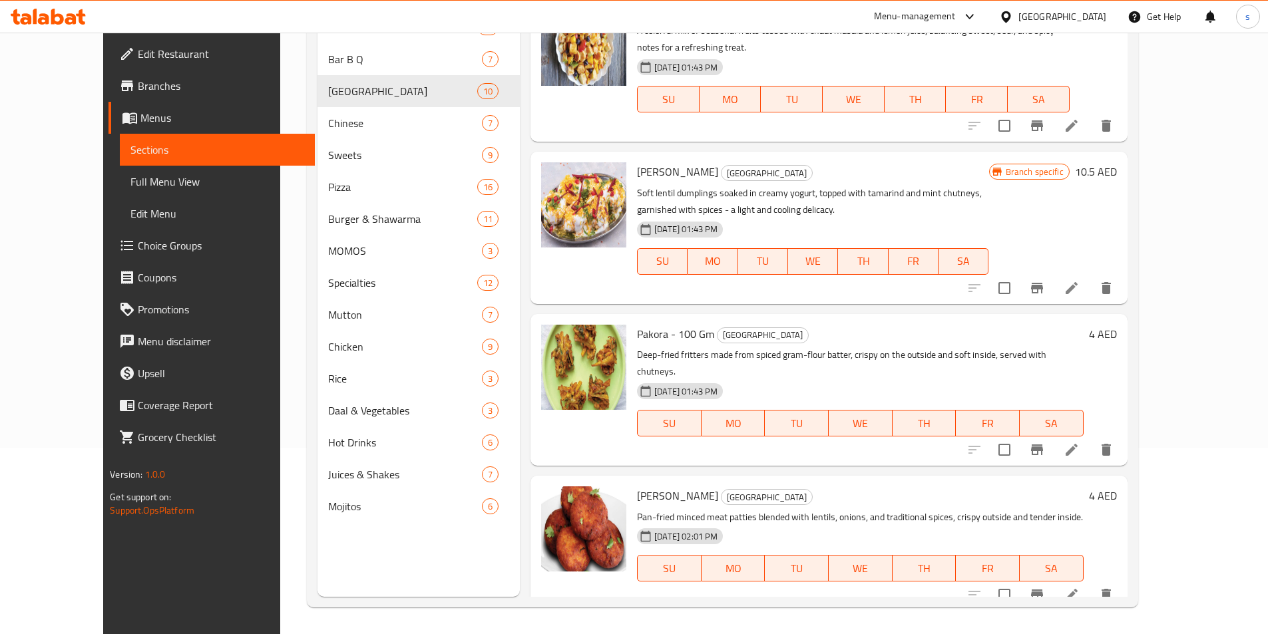
scroll to position [666, 0]
click at [1080, 586] on icon at bounding box center [1072, 594] width 16 height 16
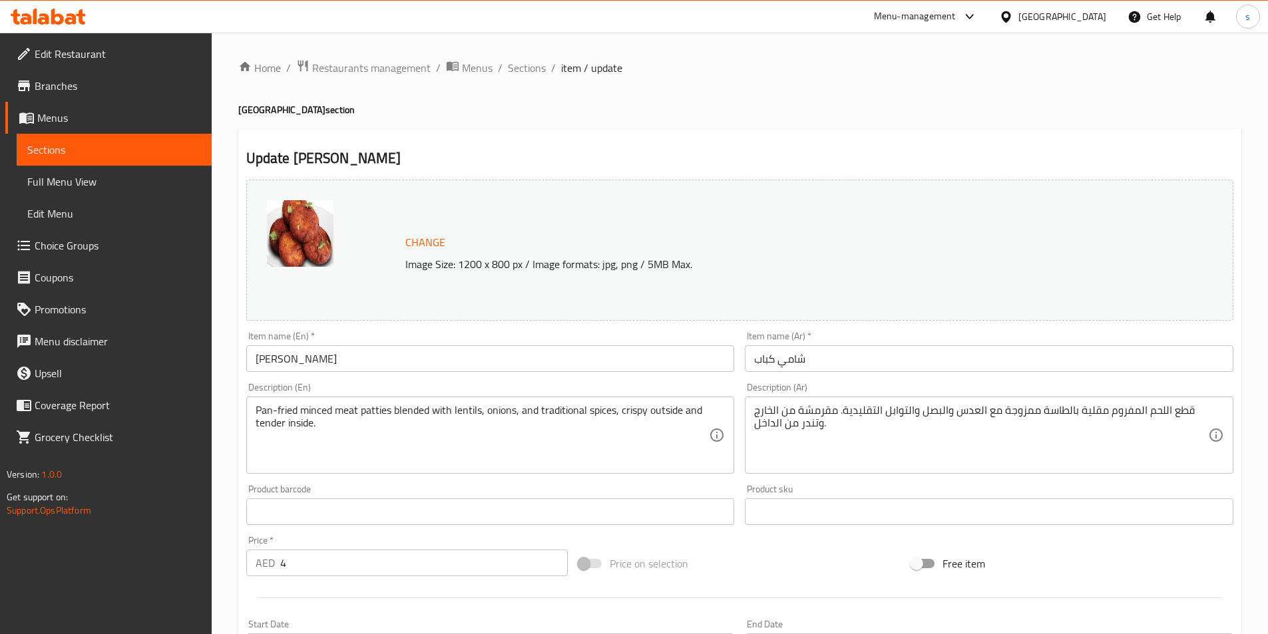
click at [558, 125] on div "Home / Restaurants management / Menus / Sections / item / update Chaska Point s…" at bounding box center [739, 496] width 1003 height 874
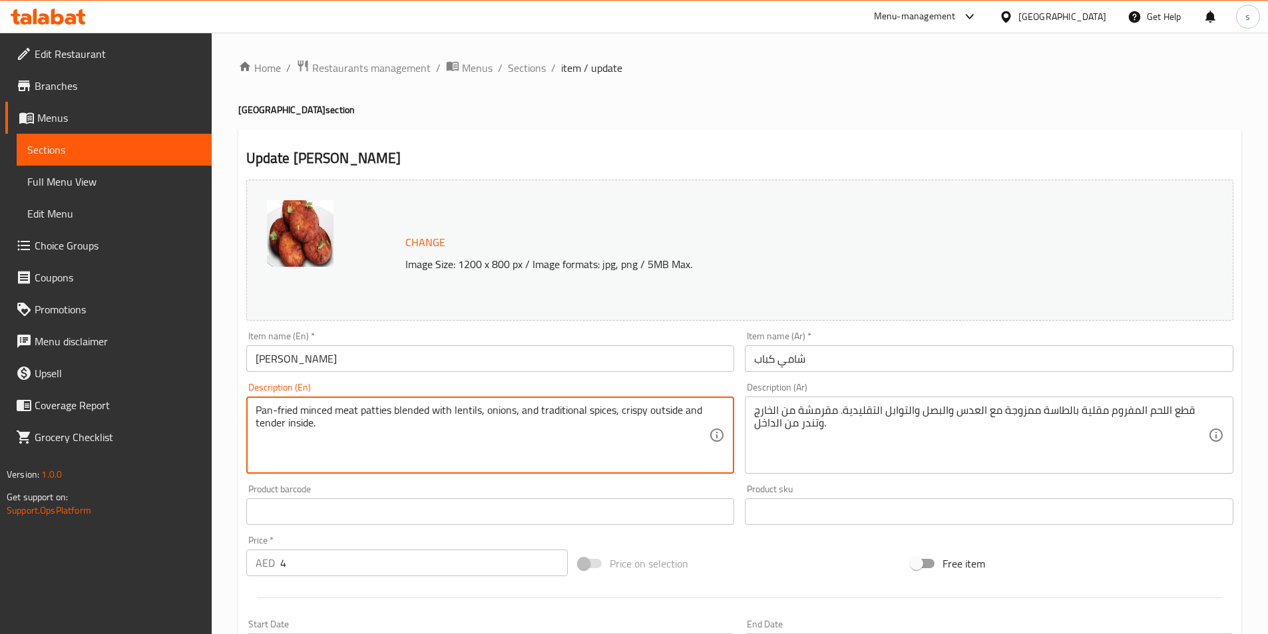
drag, startPoint x: 512, startPoint y: 414, endPoint x: 505, endPoint y: 285, distance: 129.3
click at [508, 479] on div "Description (En) Pan-fried minced meat patties blended with lentils, onions, an…" at bounding box center [490, 428] width 499 height 102
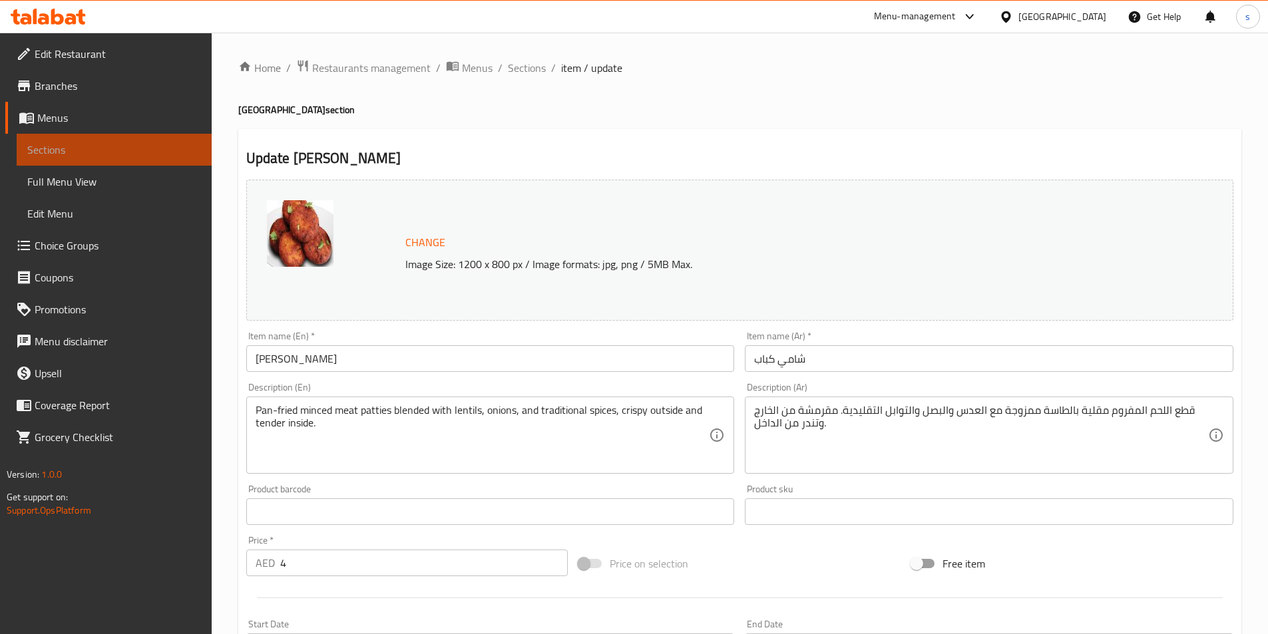
click at [127, 146] on span "Sections" at bounding box center [114, 150] width 174 height 16
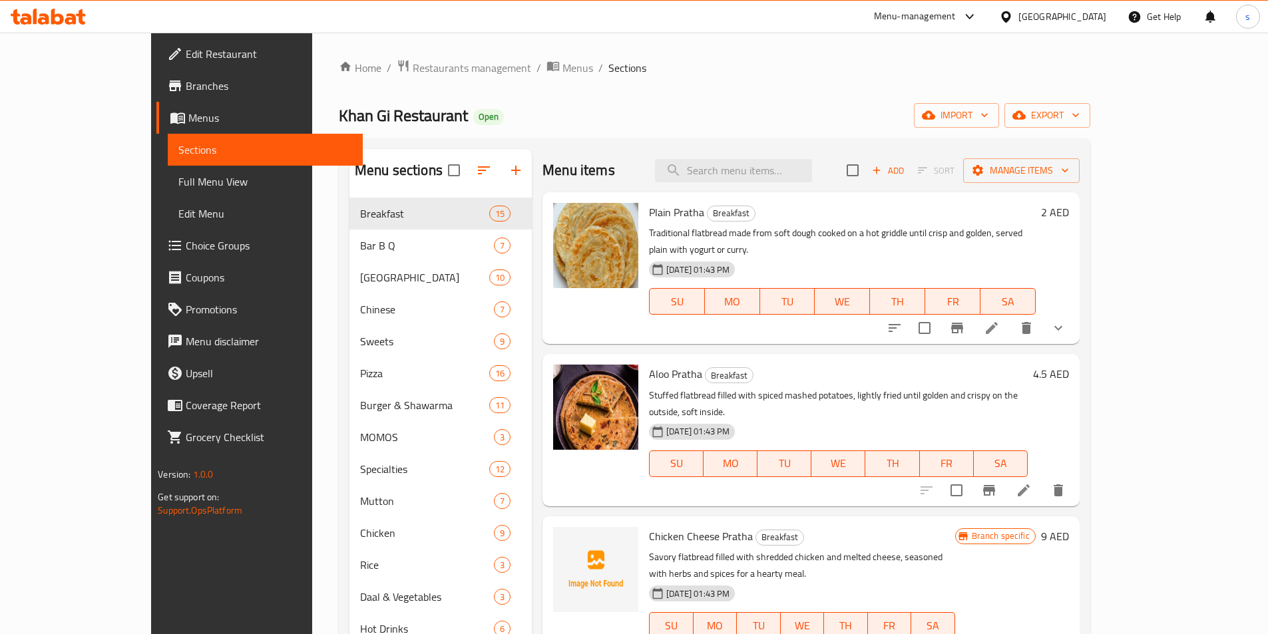
click at [178, 188] on span "Full Menu View" at bounding box center [265, 182] width 174 height 16
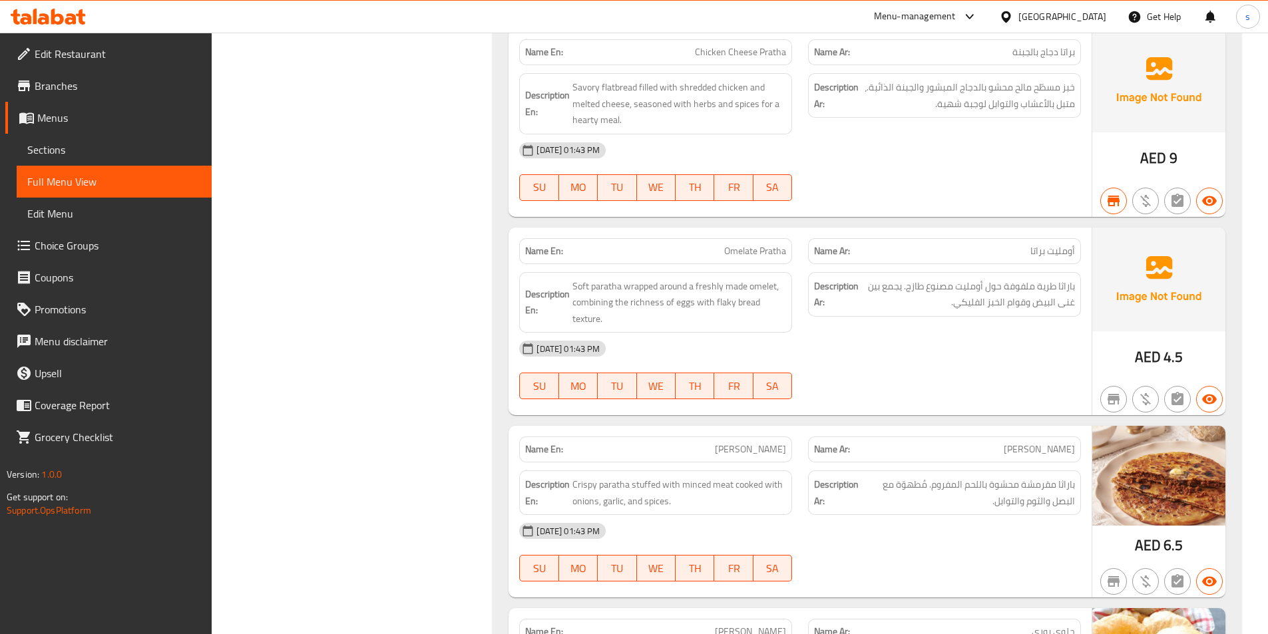
scroll to position [1163, 0]
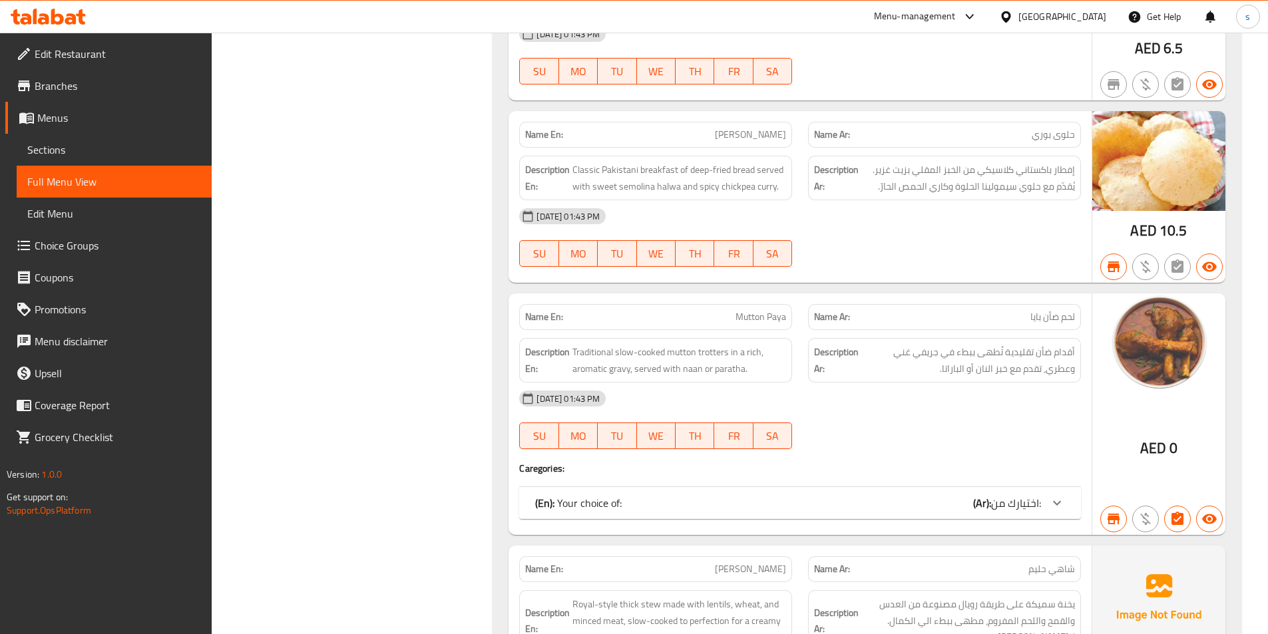
click at [1056, 499] on icon at bounding box center [1057, 503] width 16 height 16
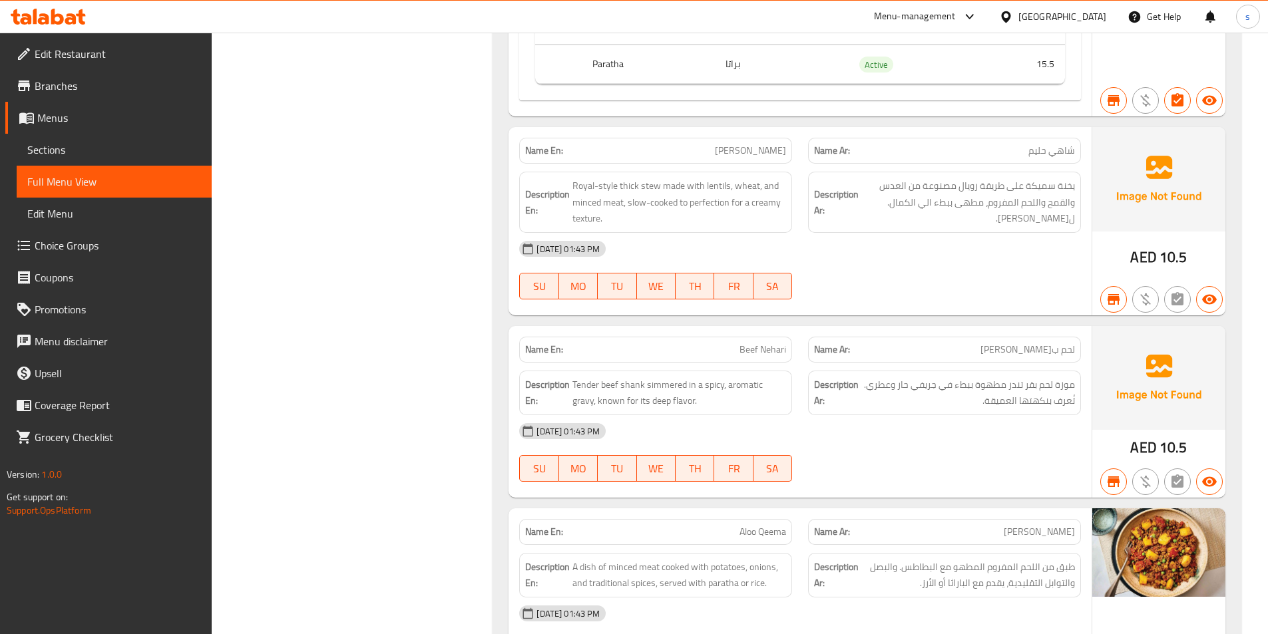
scroll to position [1398, 0]
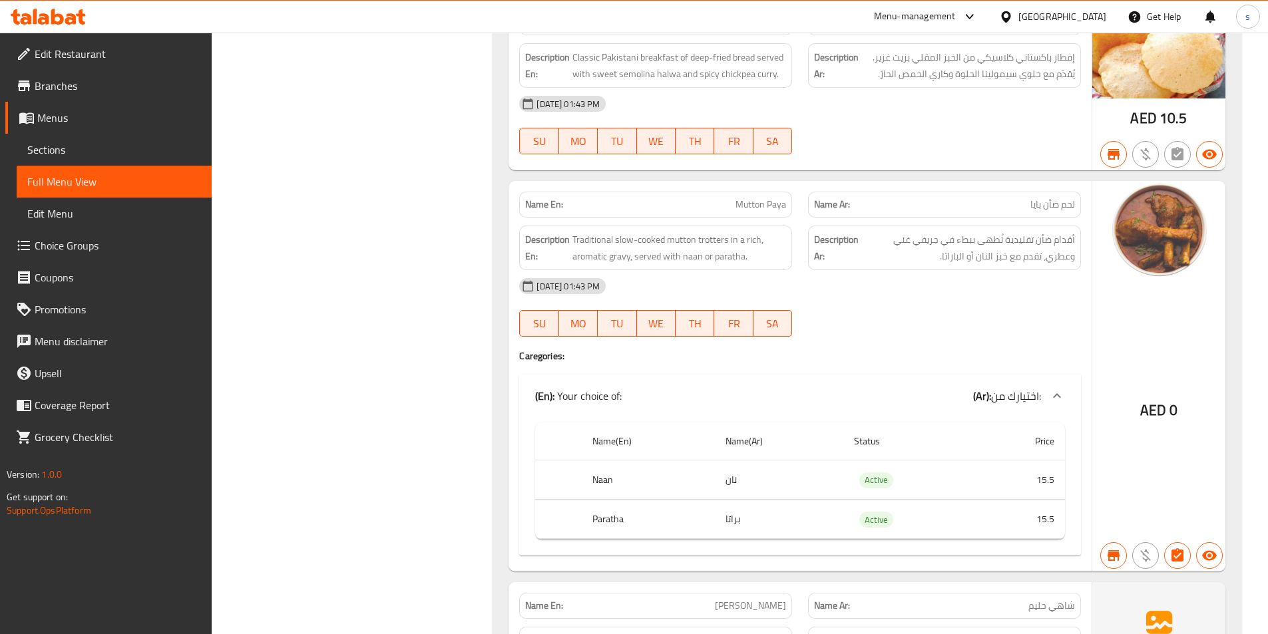
scroll to position [1065, 0]
